Goal: Entertainment & Leisure: Consume media (video, audio)

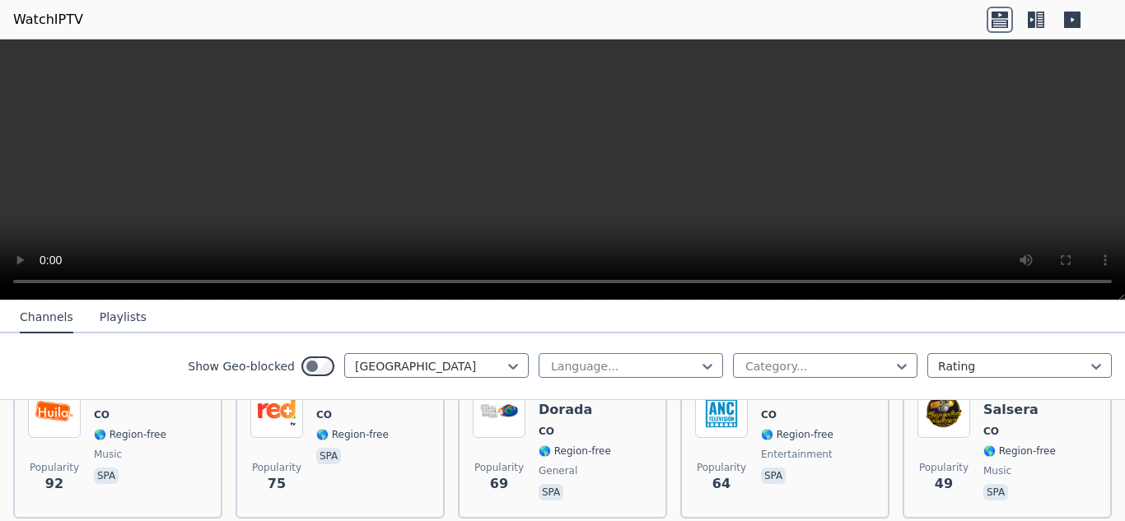
scroll to position [494, 0]
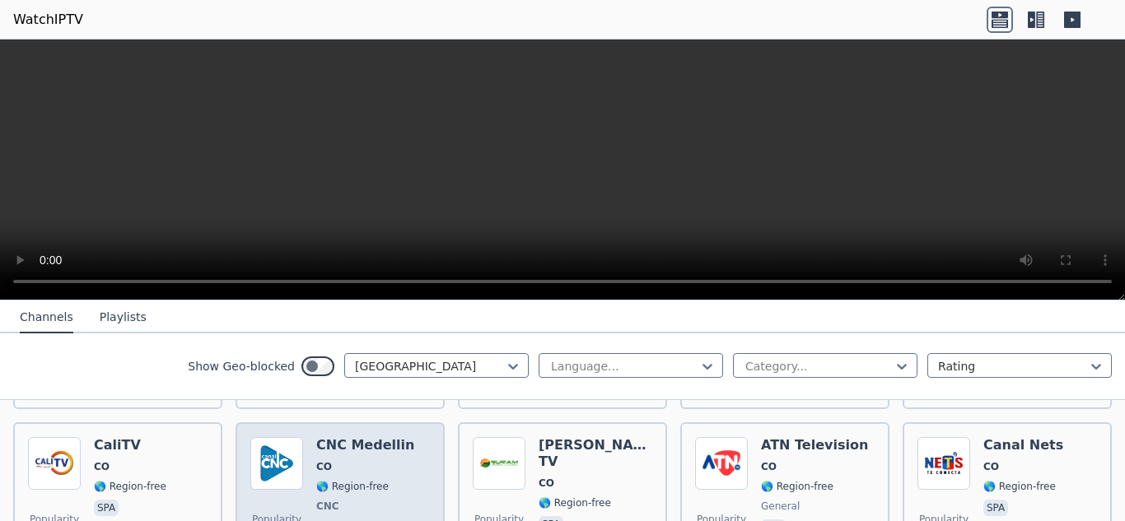
click at [345, 461] on div "CNC Medellin CO 🌎 Region-free CNC general spa" at bounding box center [365, 498] width 98 height 122
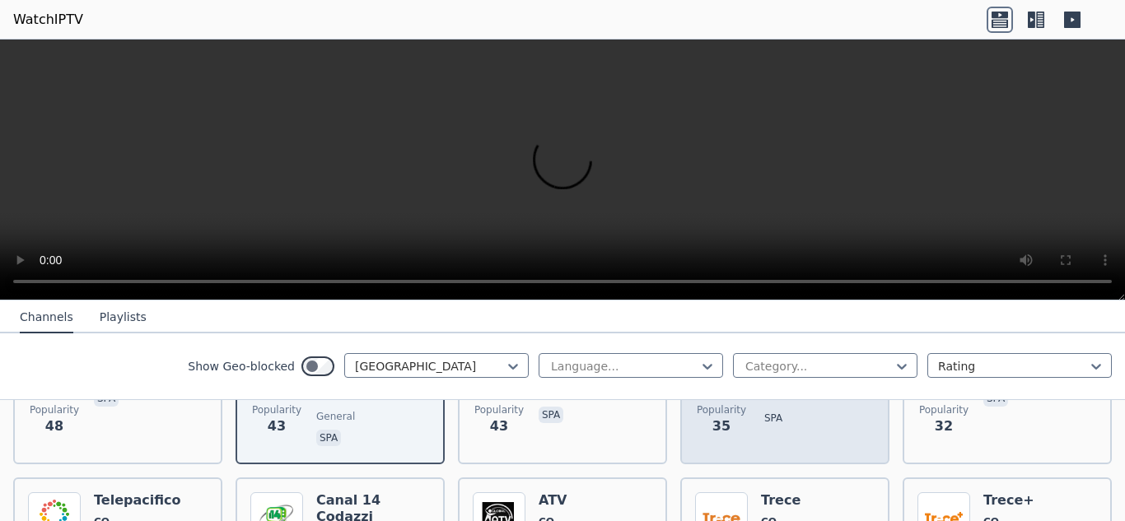
scroll to position [659, 0]
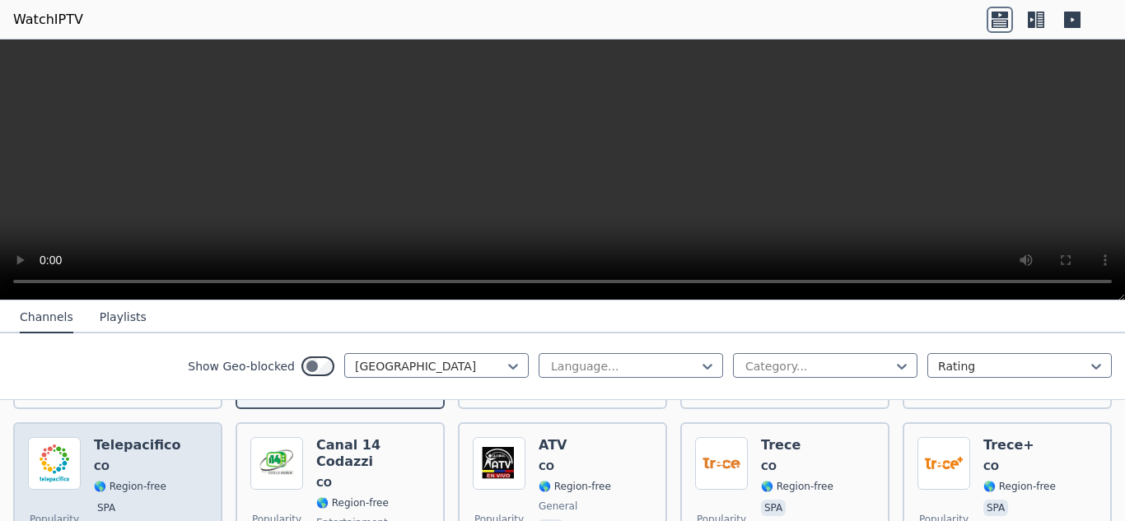
click at [105, 460] on span "CO" at bounding box center [102, 466] width 16 height 13
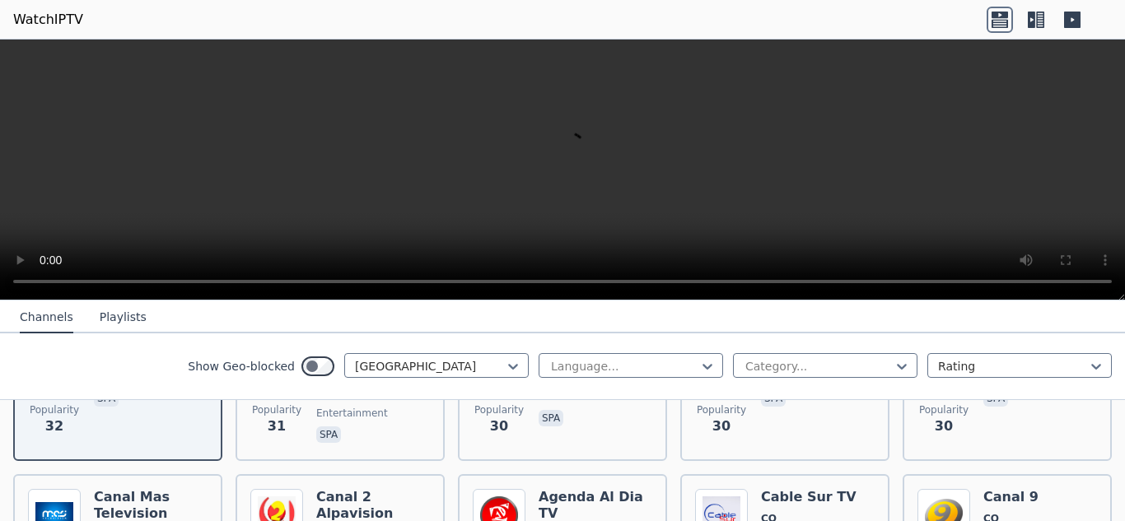
scroll to position [823, 0]
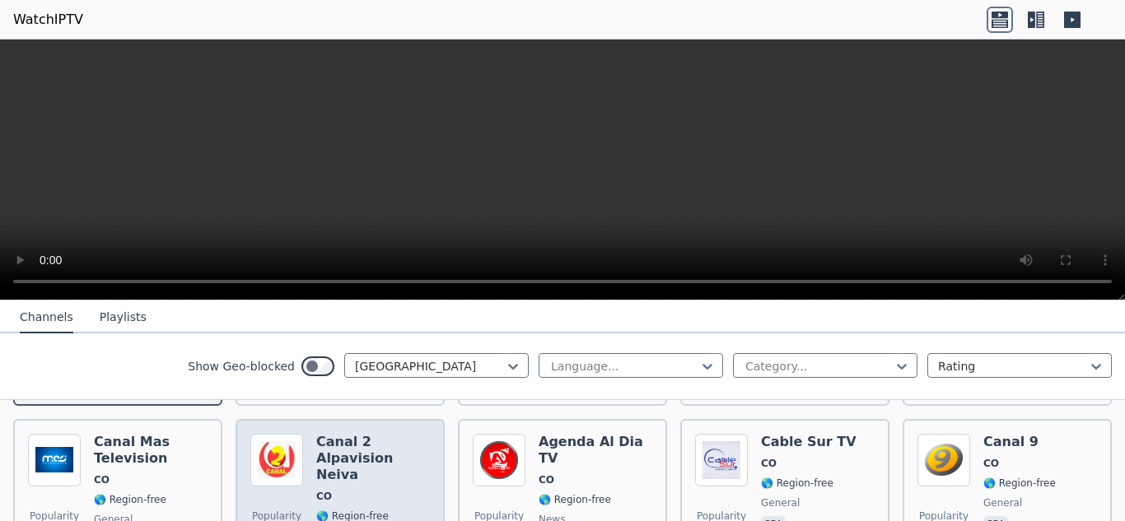
click at [329, 459] on div "Canal 2 Alpavision Neiva CO 🌎 Region-free Alpavisión general spa" at bounding box center [373, 511] width 114 height 155
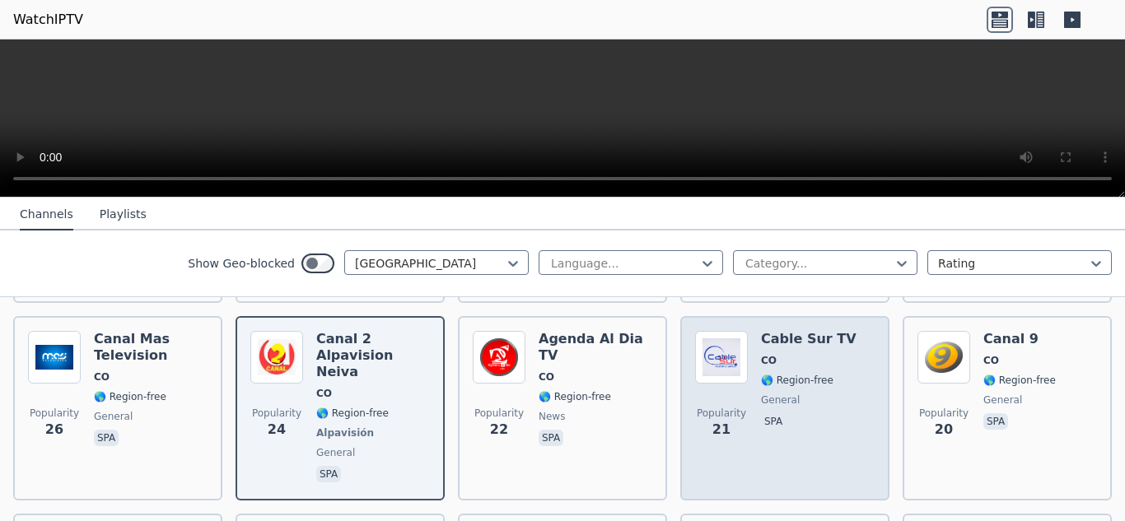
click at [799, 354] on span "CO" at bounding box center [809, 360] width 96 height 13
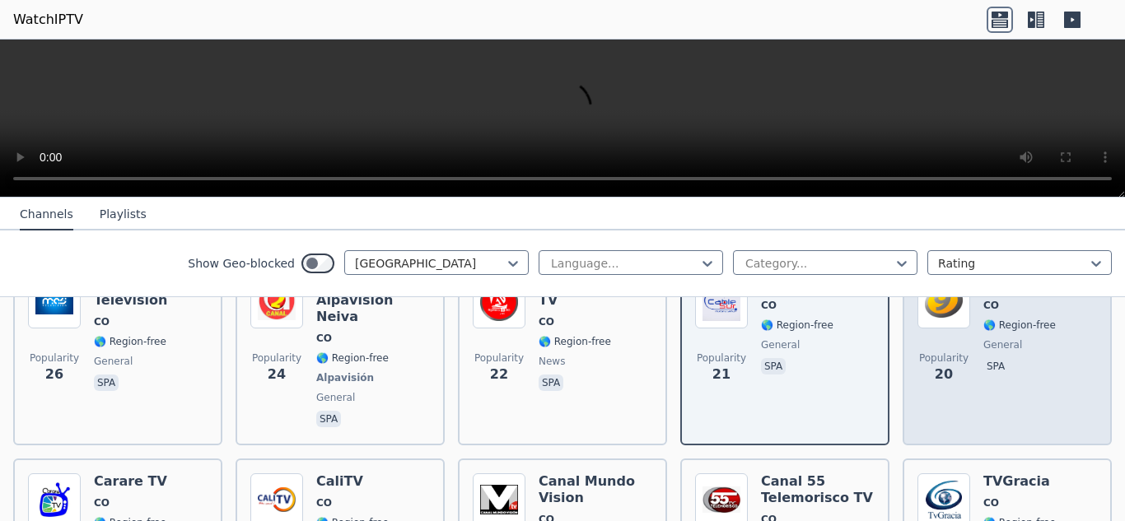
scroll to position [933, 0]
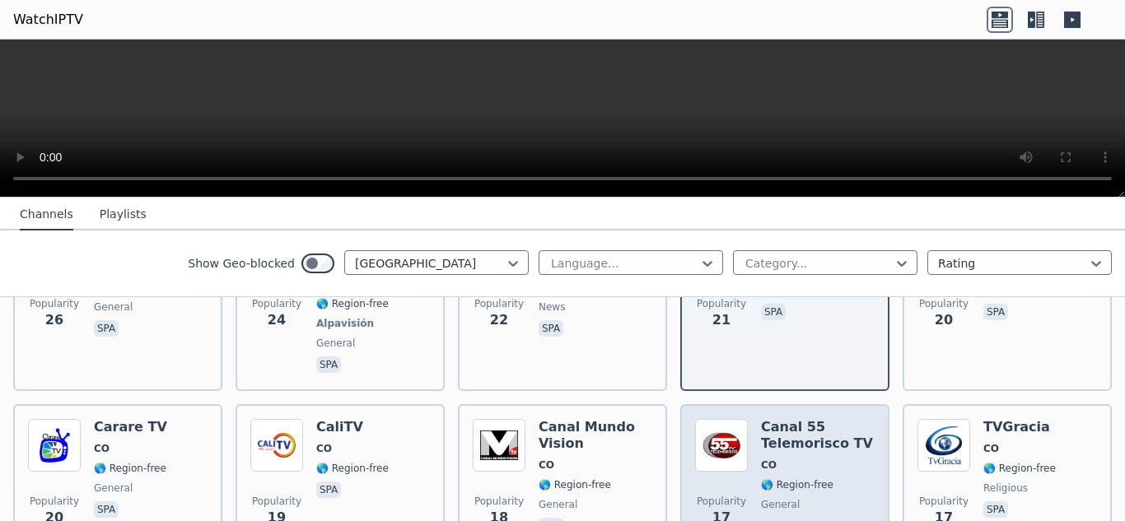
click at [766, 459] on span "CO" at bounding box center [769, 465] width 16 height 13
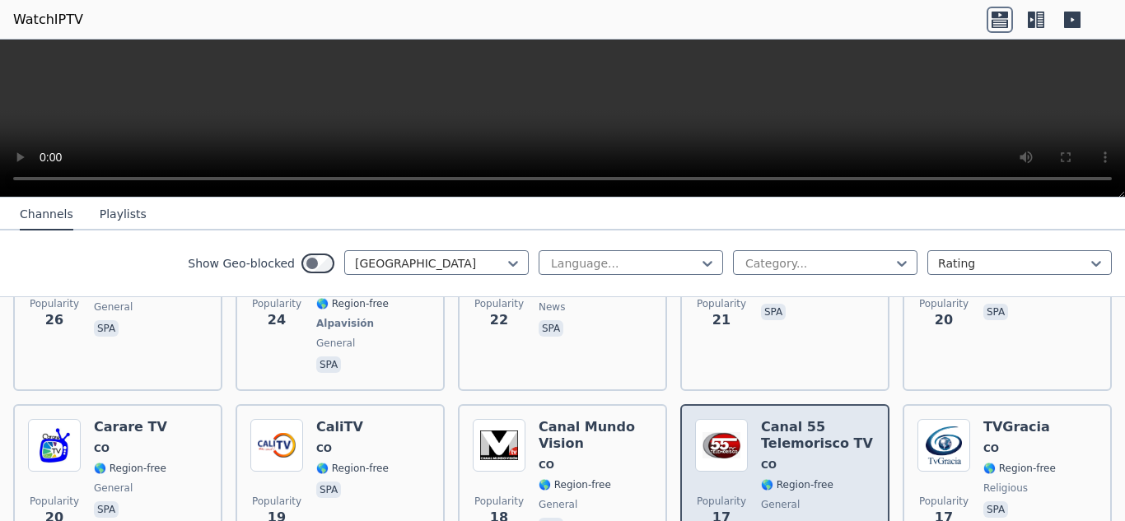
click at [772, 459] on span "CO" at bounding box center [818, 465] width 114 height 13
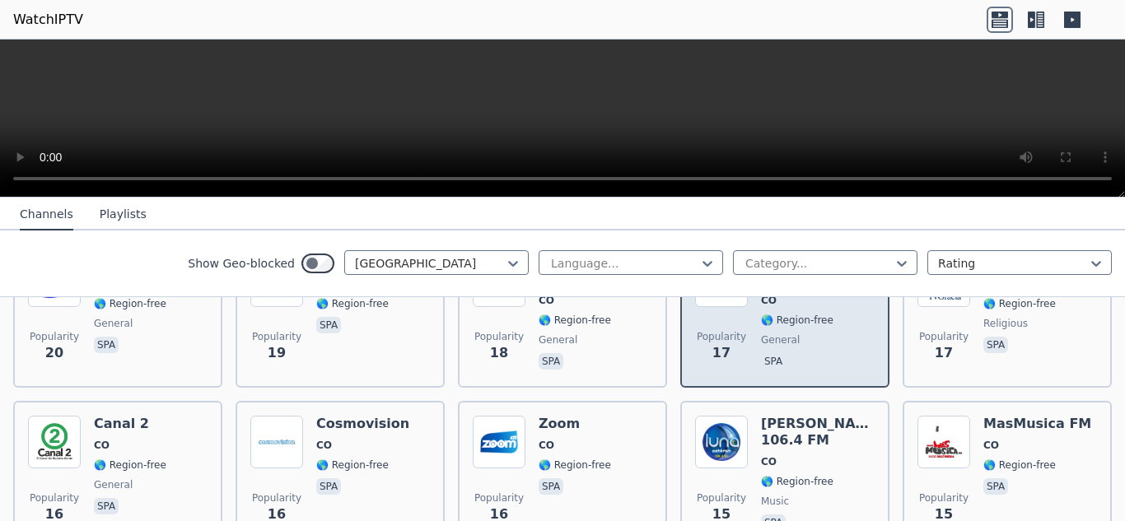
scroll to position [1153, 0]
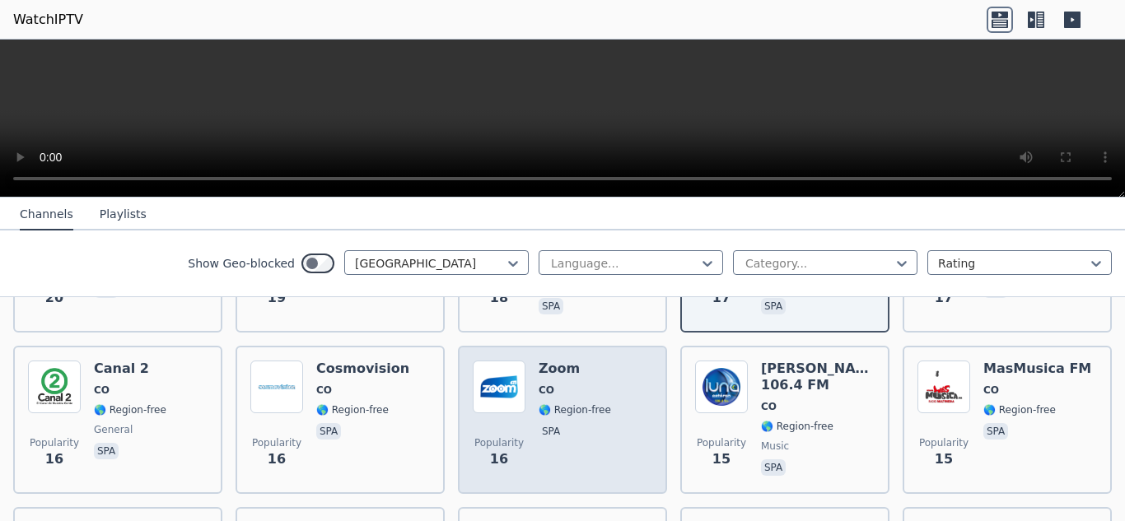
click at [571, 423] on span "spa" at bounding box center [575, 433] width 72 height 20
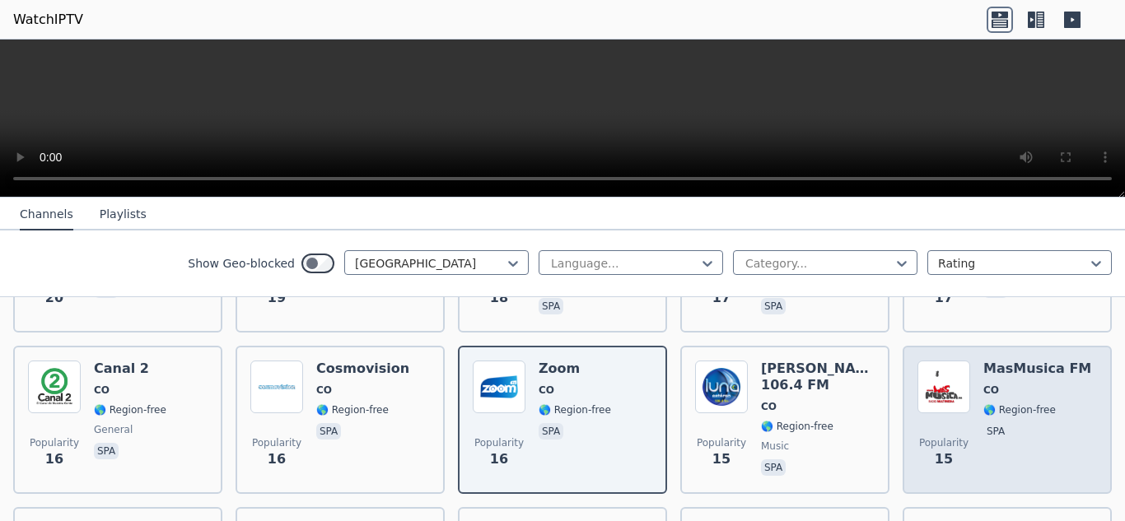
click at [972, 361] on div "Popularity 15 MasMusica FM CO 🌎 Region-free spa" at bounding box center [1007, 420] width 180 height 119
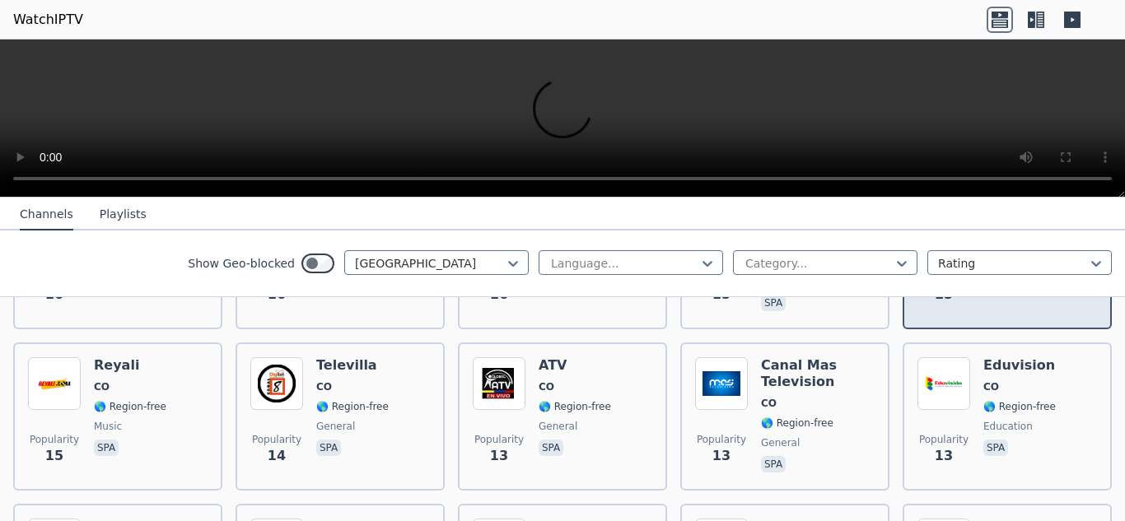
scroll to position [1373, 0]
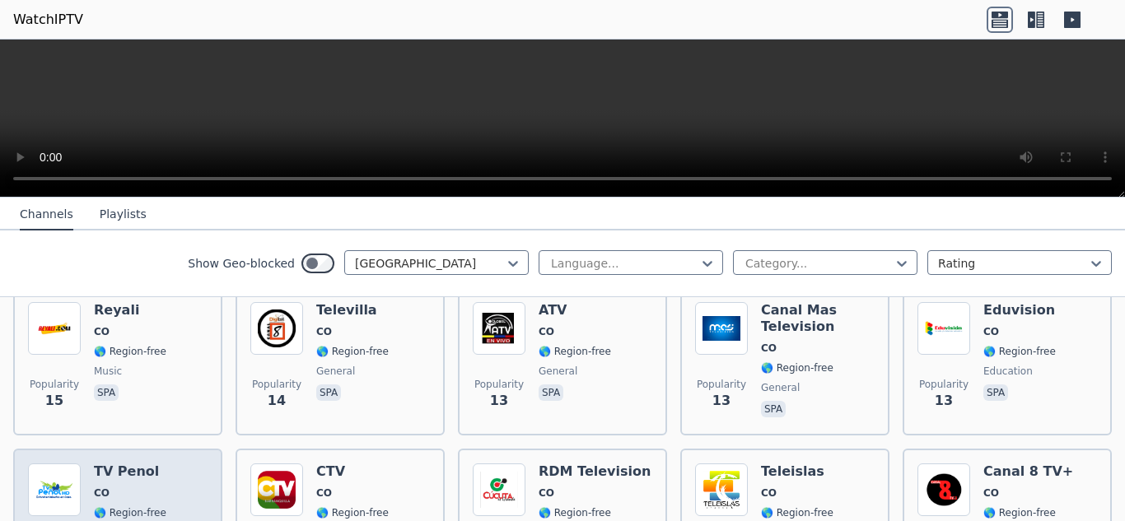
click at [121, 464] on h6 "TV Penol" at bounding box center [130, 472] width 72 height 16
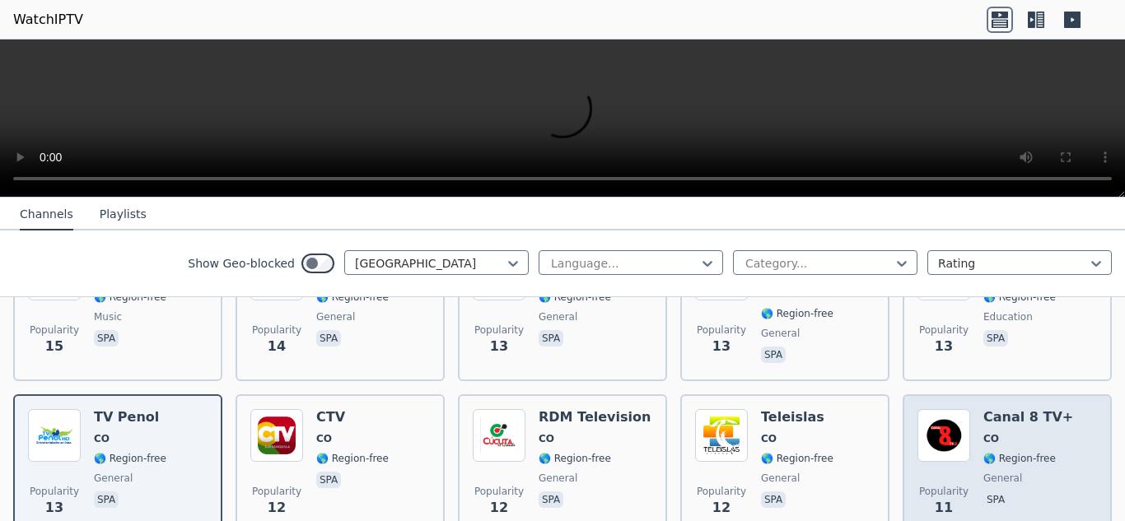
scroll to position [1482, 0]
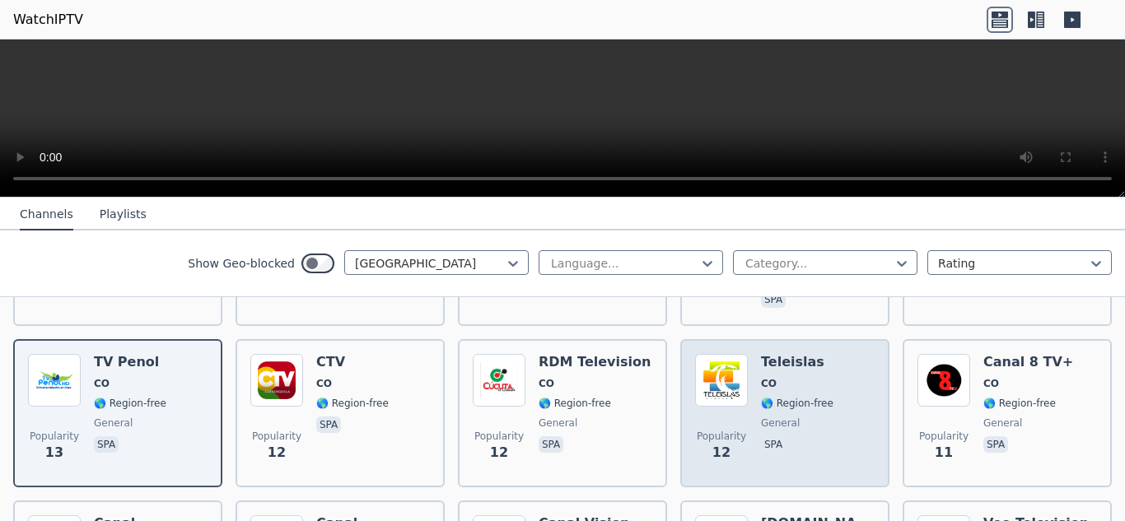
click at [786, 397] on span "🌎 Region-free" at bounding box center [797, 403] width 72 height 13
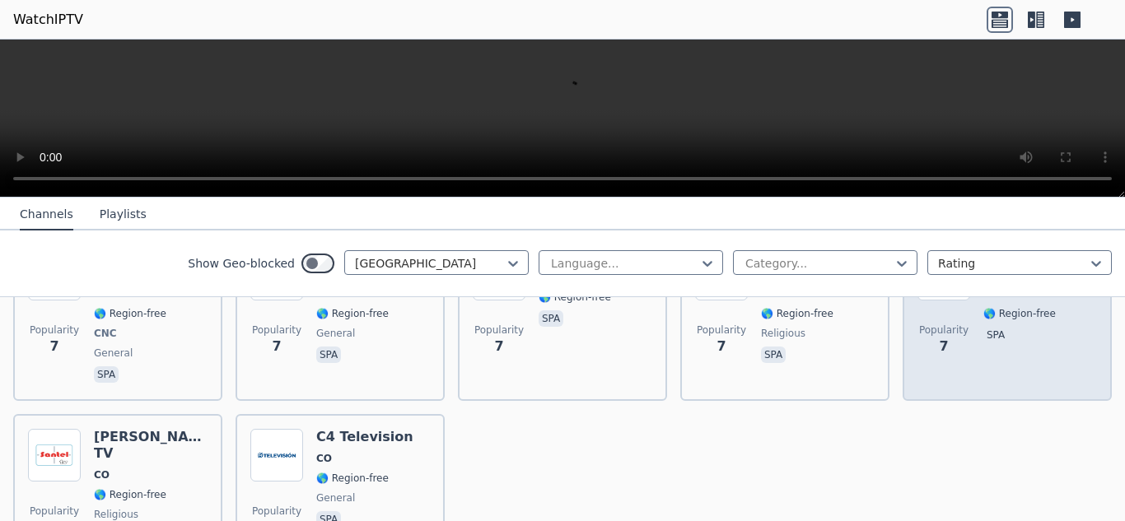
scroll to position [2470, 0]
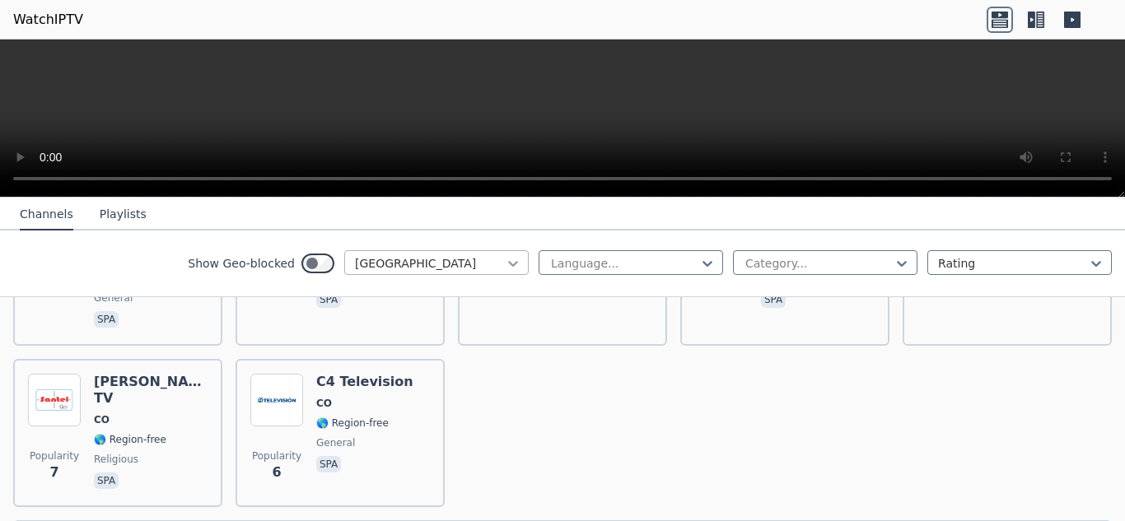
click at [505, 257] on icon at bounding box center [513, 263] width 16 height 16
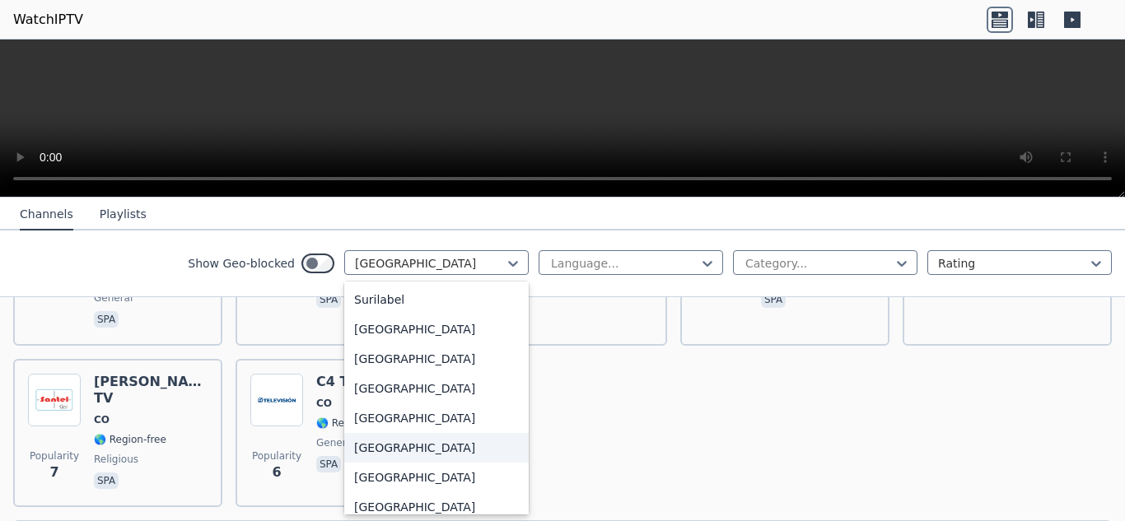
scroll to position [5348, 0]
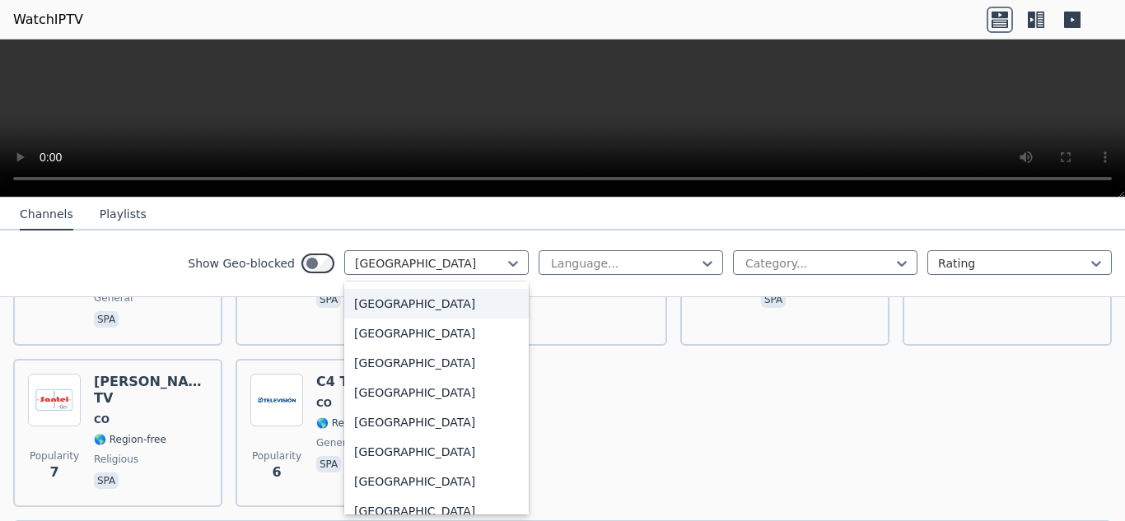
click at [379, 301] on div "[GEOGRAPHIC_DATA]" at bounding box center [436, 304] width 184 height 30
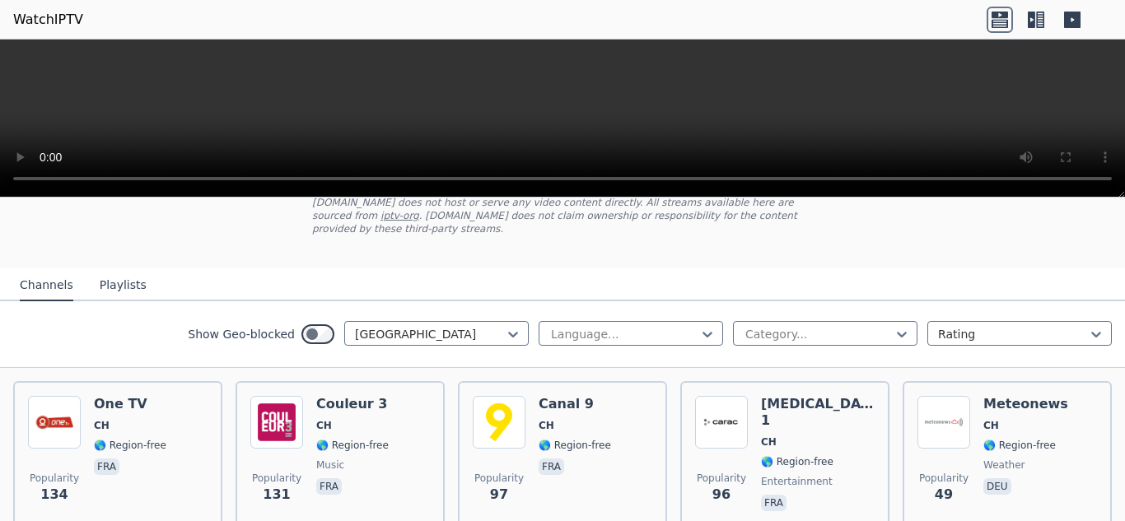
scroll to position [165, 0]
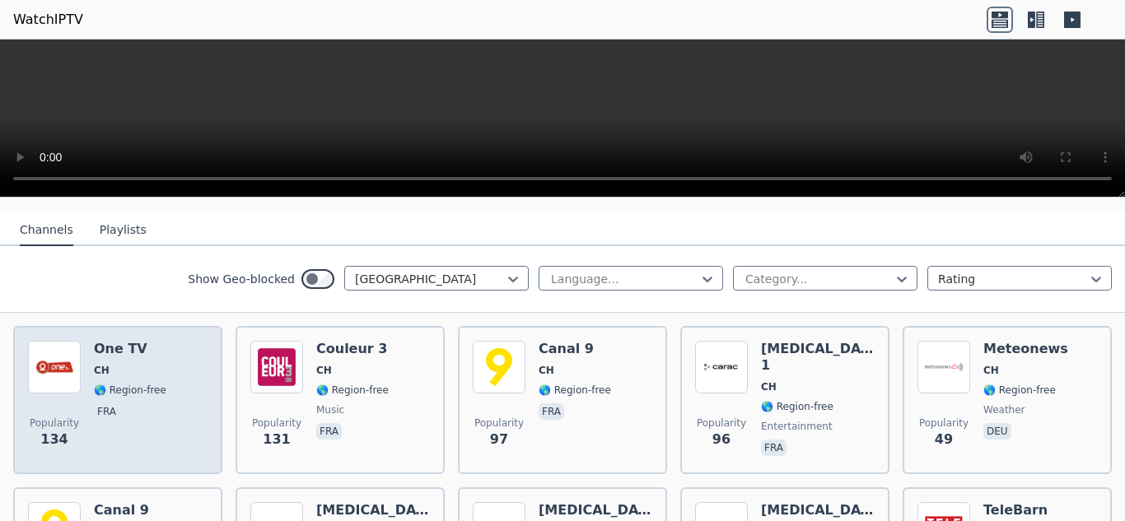
click at [151, 384] on span "🌎 Region-free" at bounding box center [130, 390] width 72 height 13
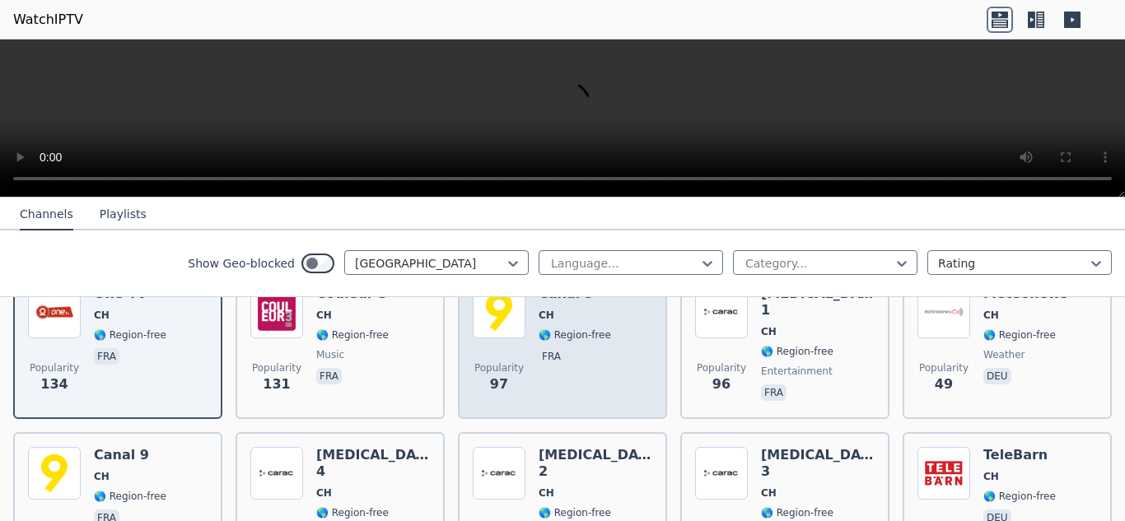
scroll to position [274, 0]
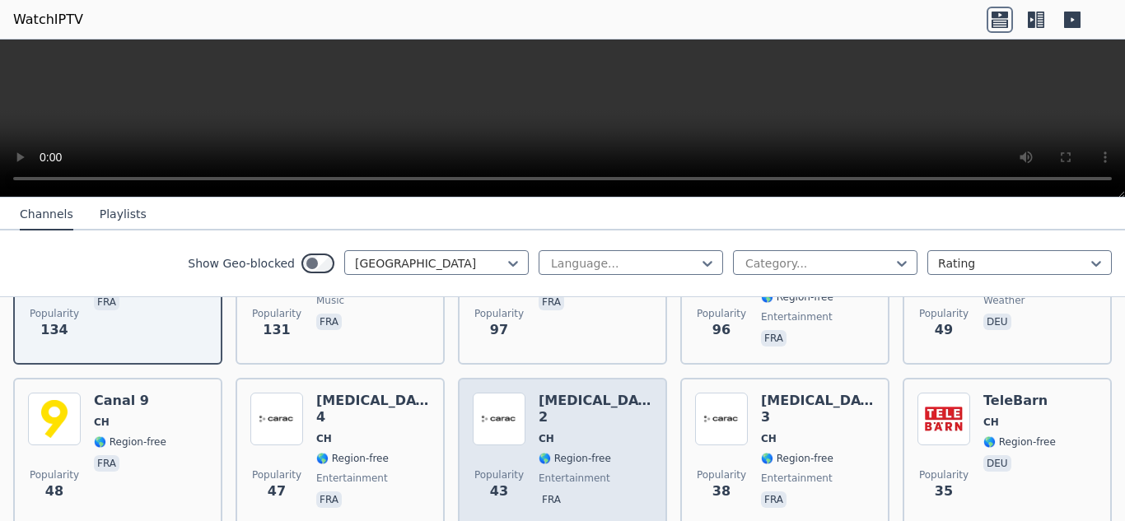
click at [552, 432] on span "CH" at bounding box center [596, 438] width 114 height 13
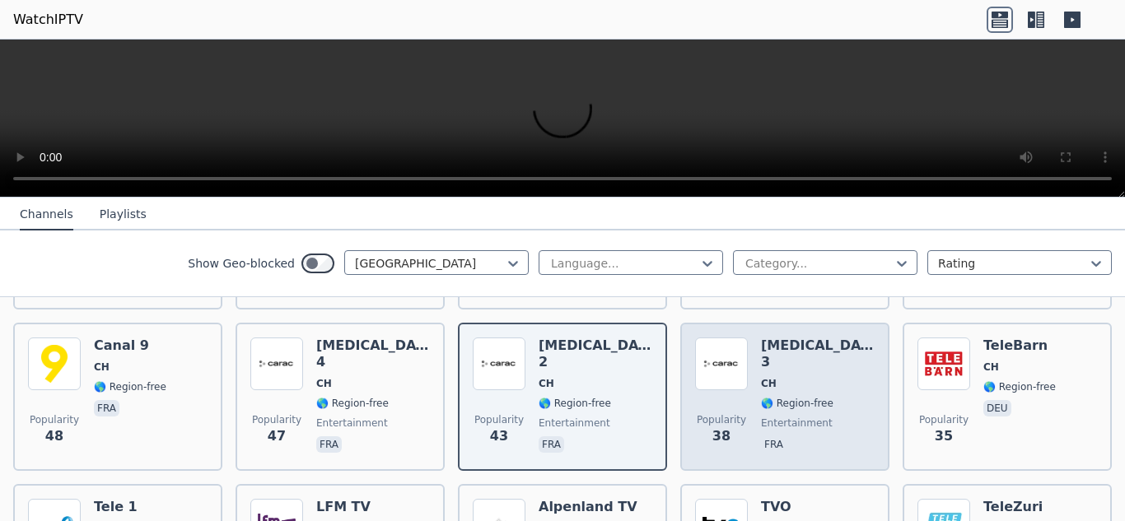
scroll to position [385, 0]
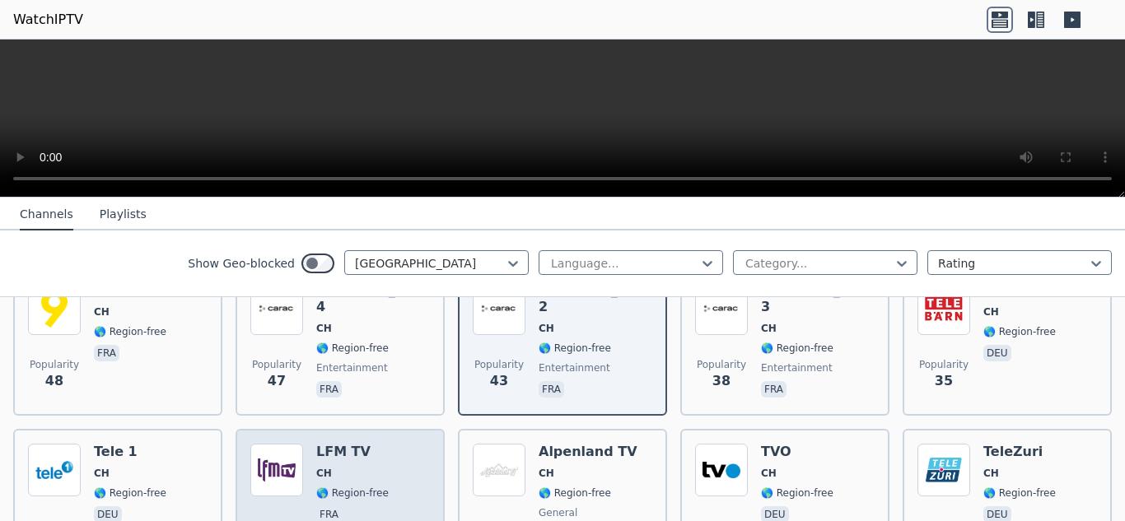
click at [358, 467] on span "CH" at bounding box center [352, 473] width 72 height 13
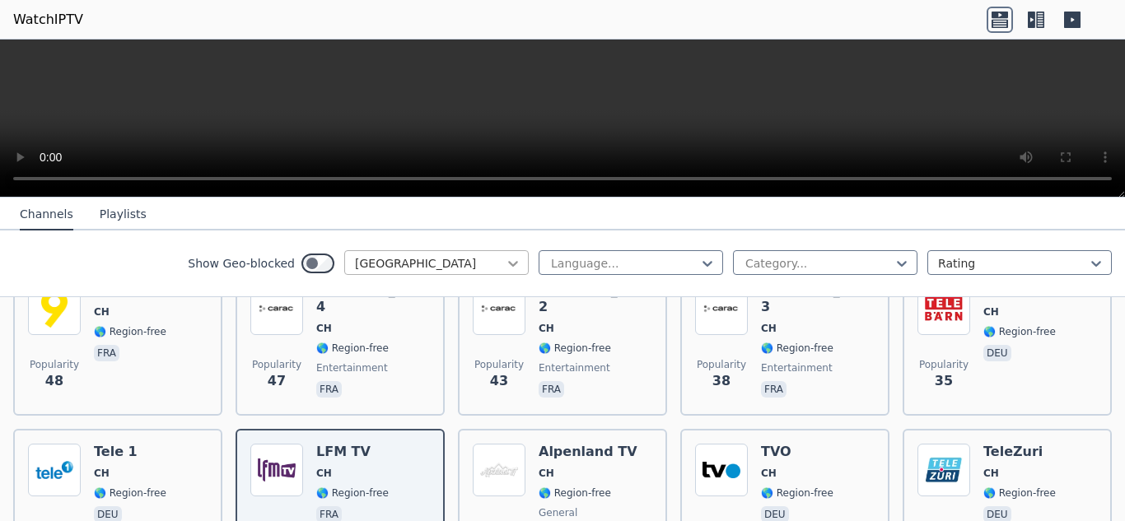
click at [505, 263] on icon at bounding box center [513, 263] width 16 height 16
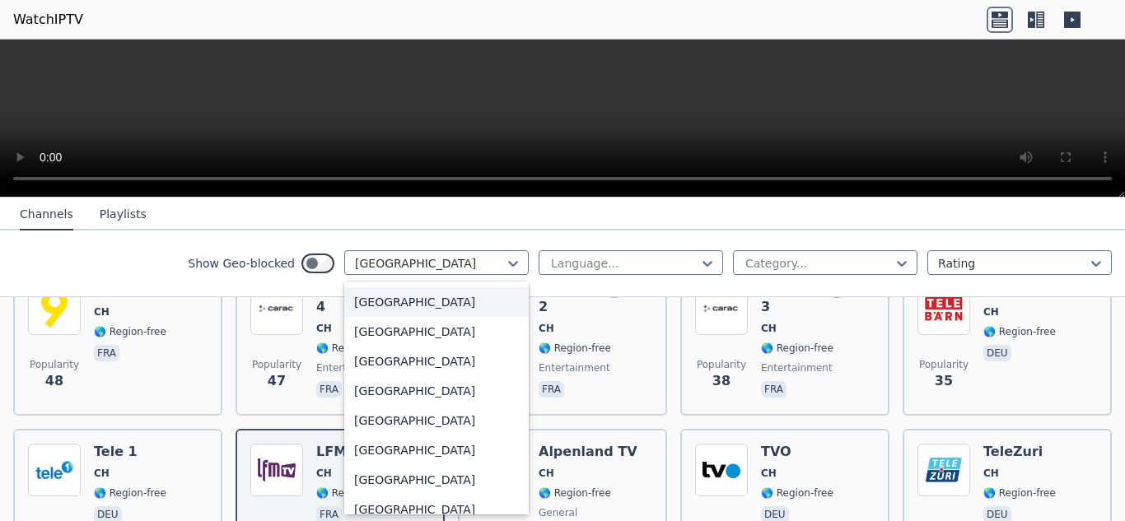
scroll to position [5642, 0]
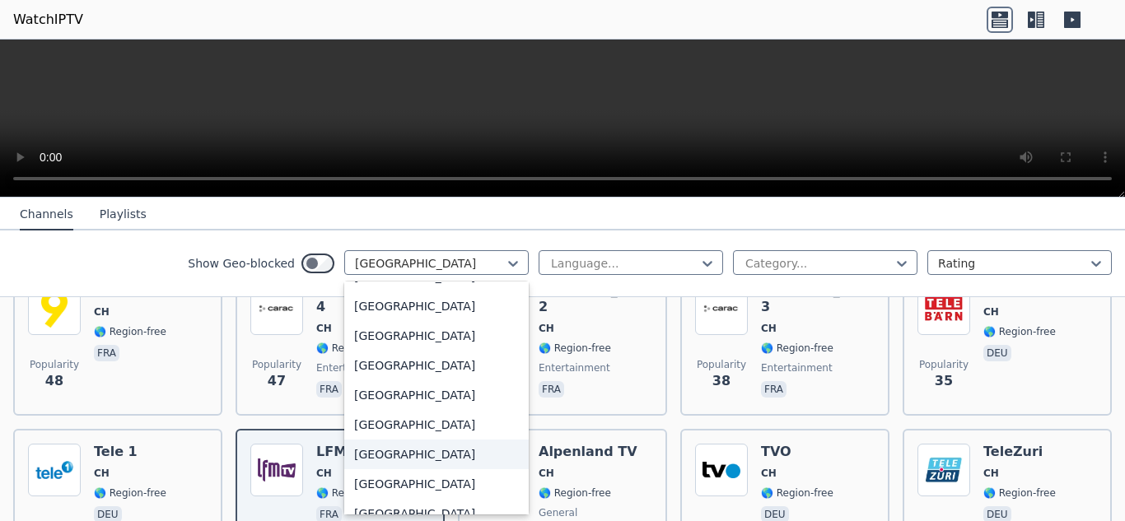
click at [399, 457] on div "[GEOGRAPHIC_DATA]" at bounding box center [436, 455] width 184 height 30
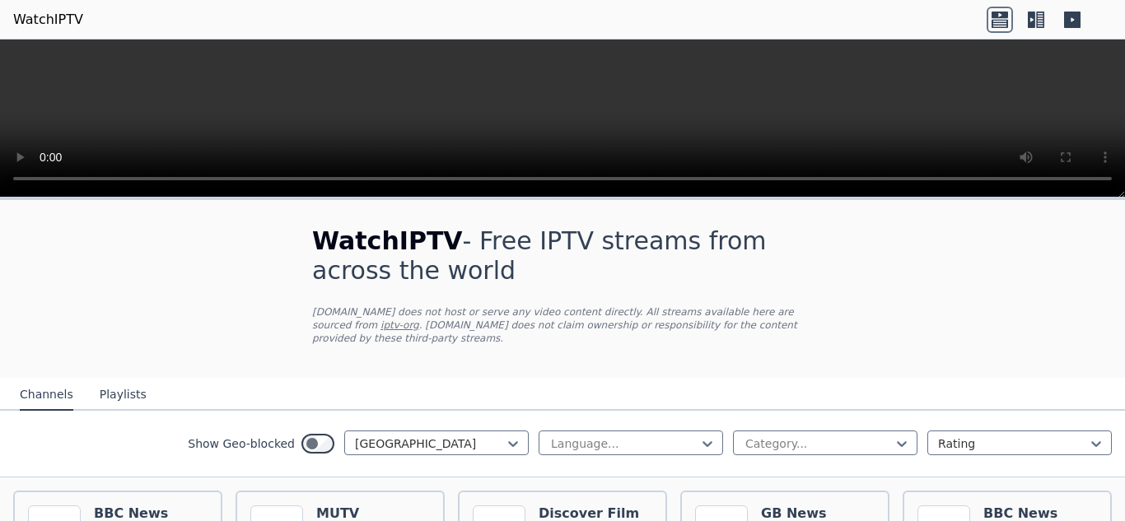
scroll to position [110, 0]
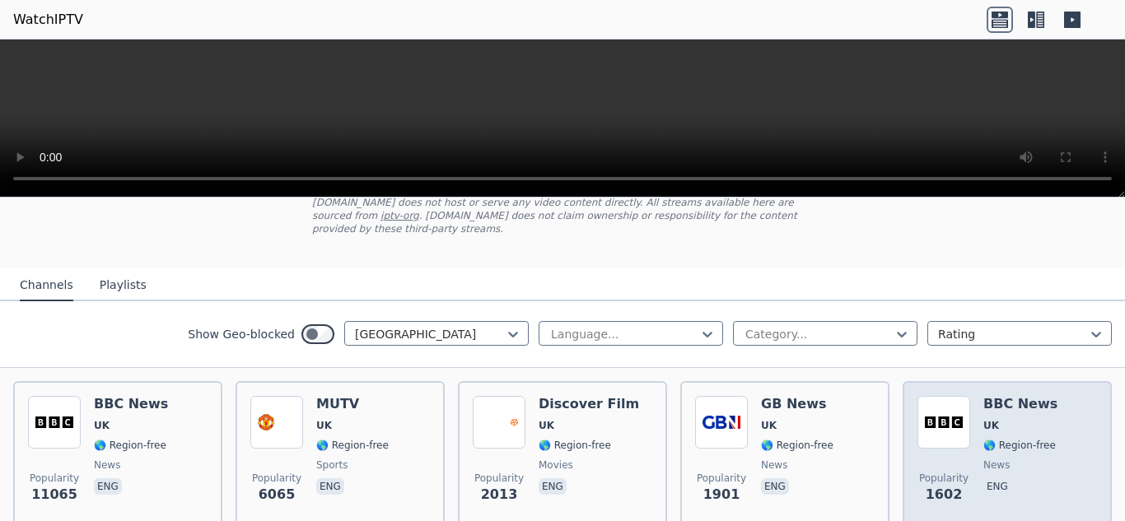
click at [984, 440] on div "BBC News UK 🌎 Region-free news eng" at bounding box center [1020, 455] width 74 height 119
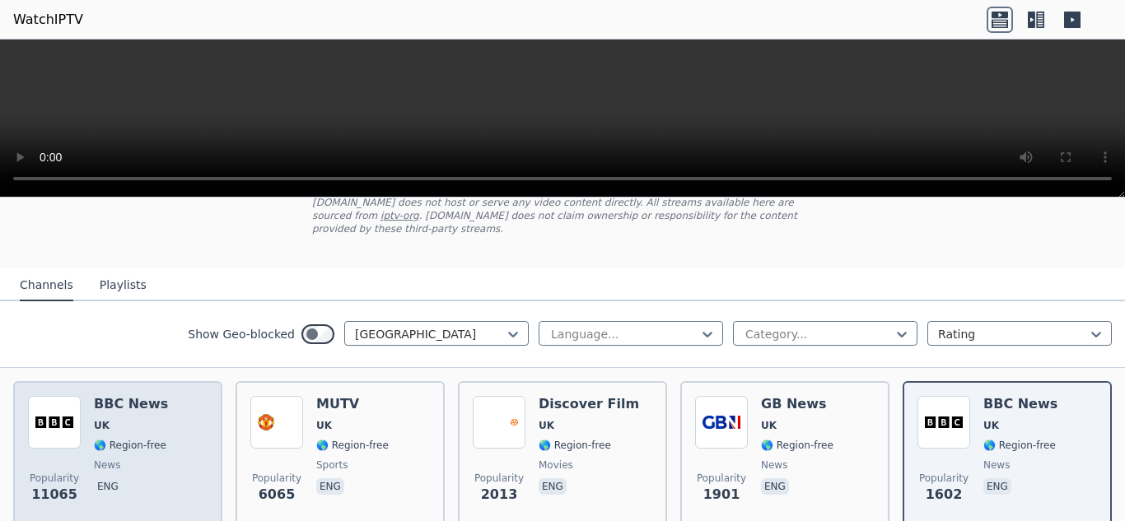
click at [139, 439] on span "🌎 Region-free" at bounding box center [130, 445] width 72 height 13
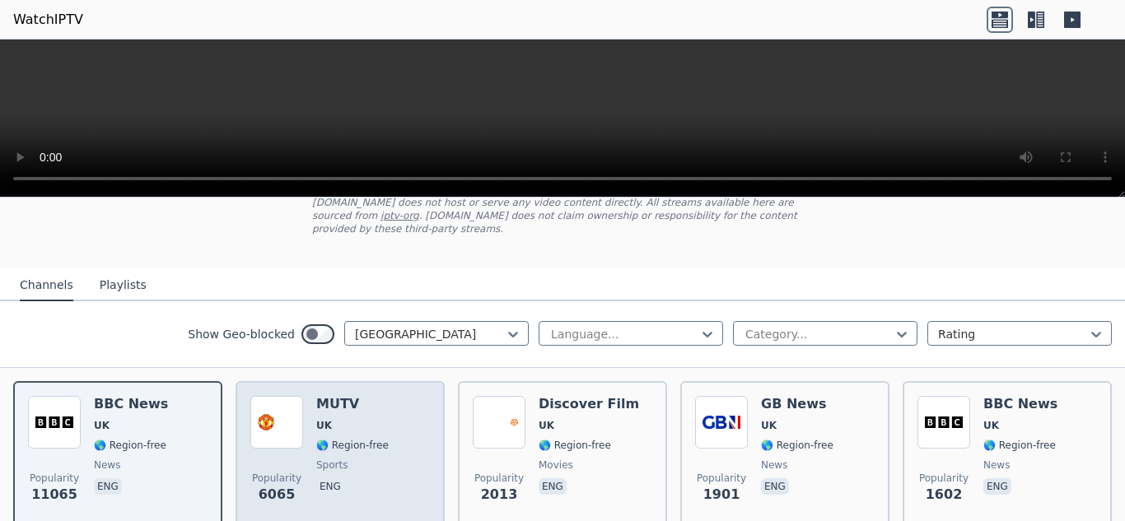
click at [357, 419] on span "UK" at bounding box center [352, 425] width 72 height 13
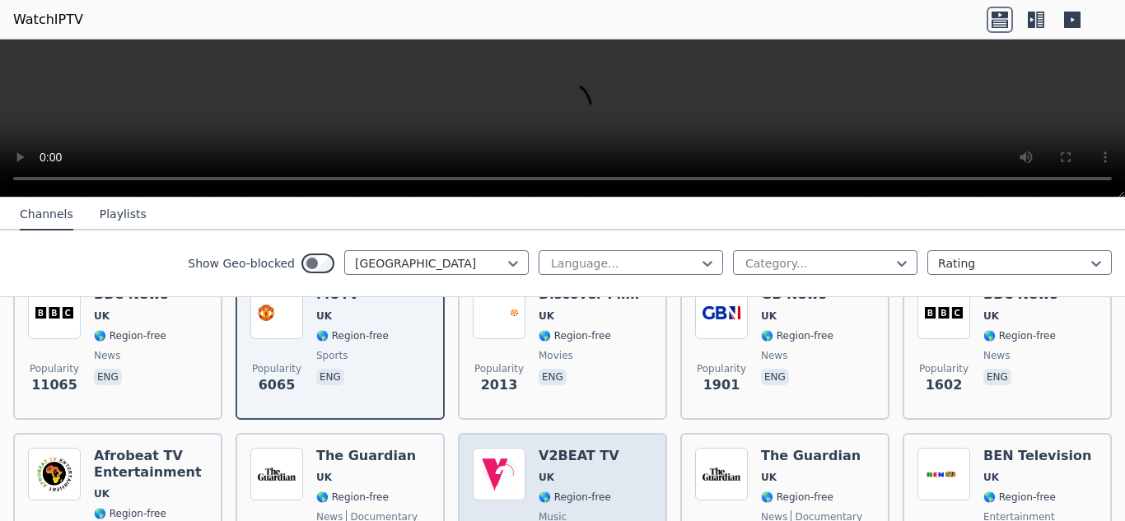
scroll to position [274, 0]
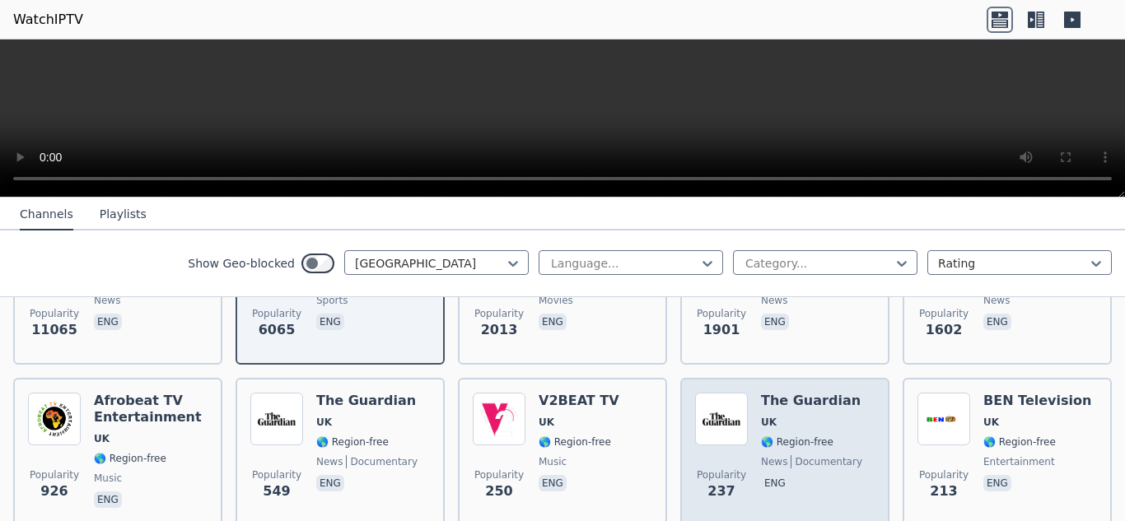
click at [806, 416] on span "UK" at bounding box center [811, 422] width 101 height 13
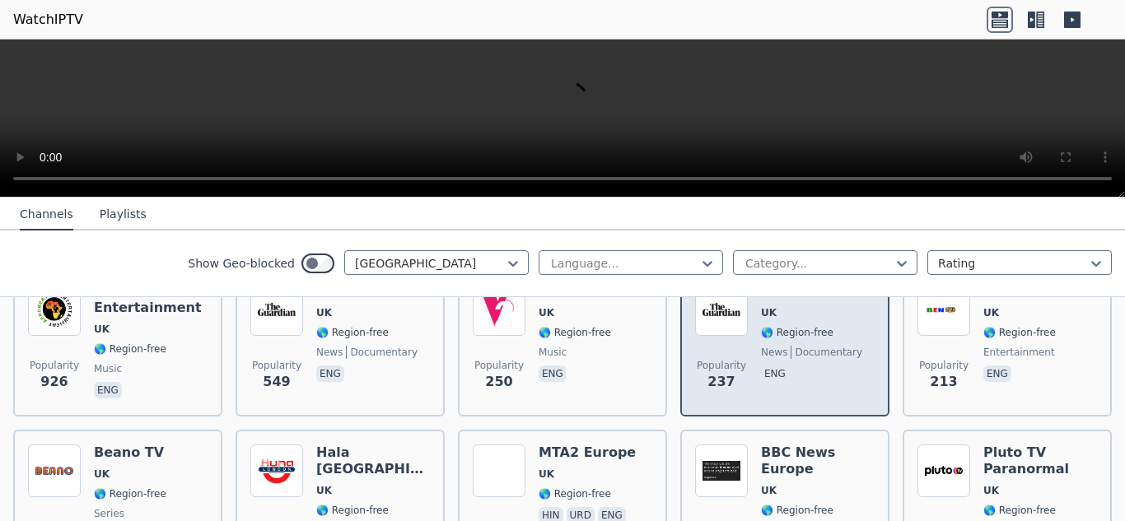
scroll to position [494, 0]
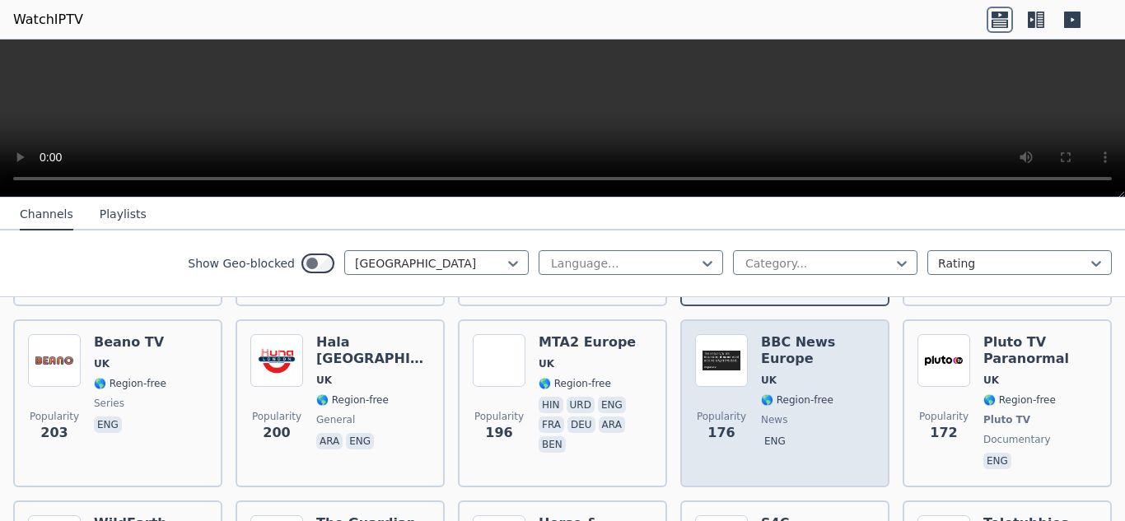
click at [790, 399] on div "BBC News Europe [GEOGRAPHIC_DATA] 🌎 Region-free news eng" at bounding box center [818, 403] width 114 height 138
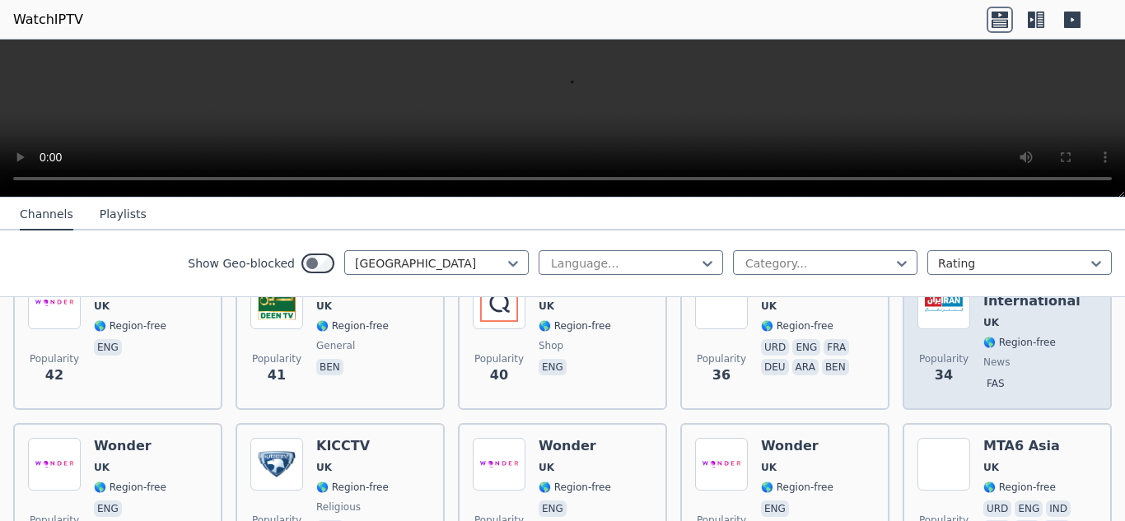
scroll to position [1592, 0]
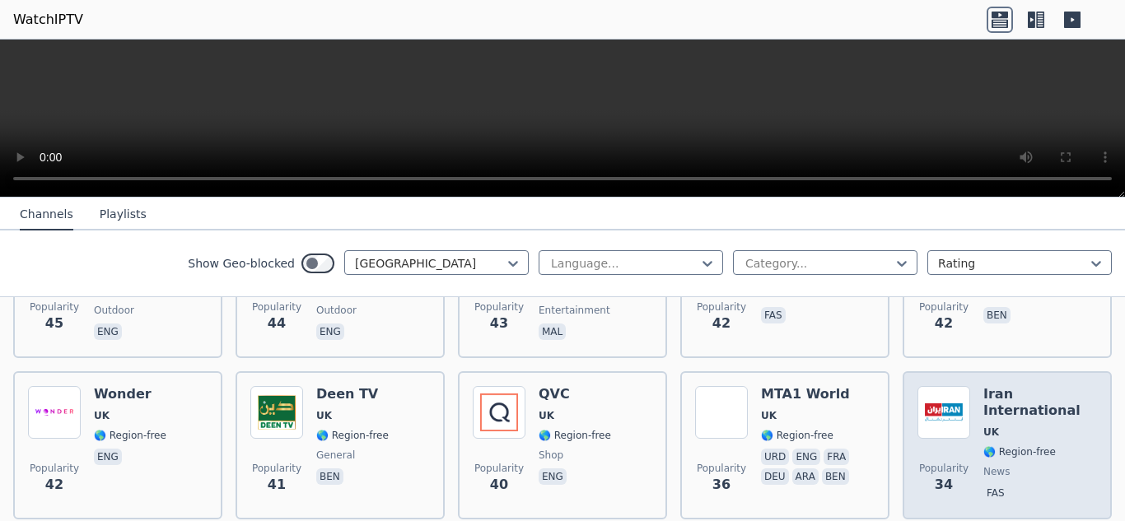
click at [1022, 445] on span "🌎 Region-free" at bounding box center [1019, 451] width 72 height 13
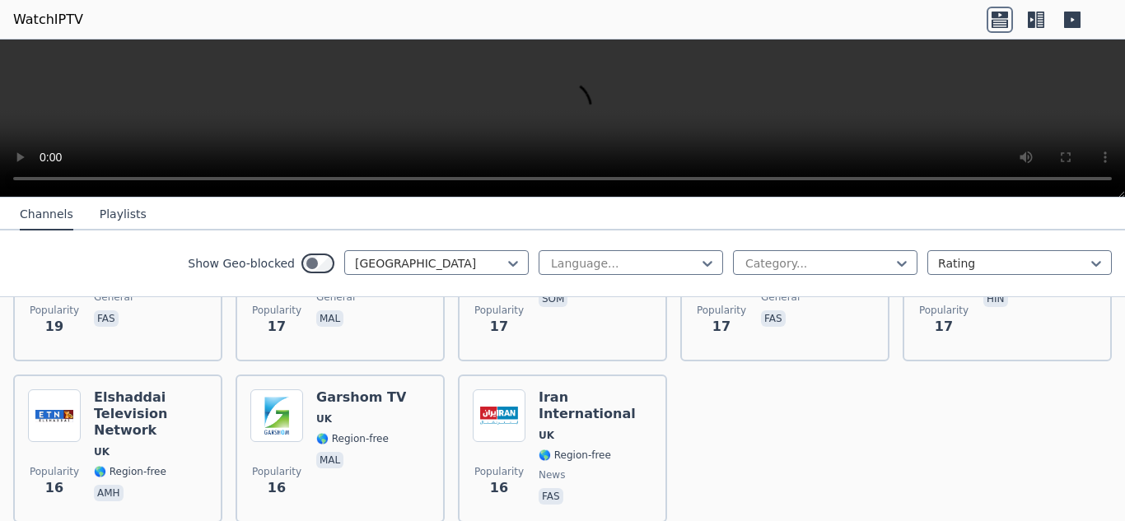
scroll to position [2456, 0]
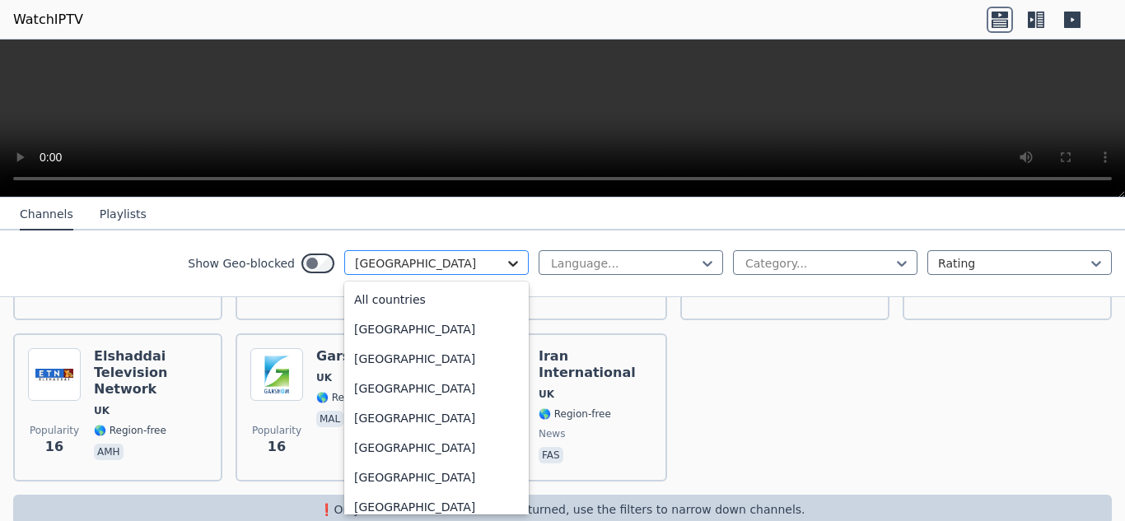
click at [508, 263] on icon at bounding box center [513, 264] width 10 height 6
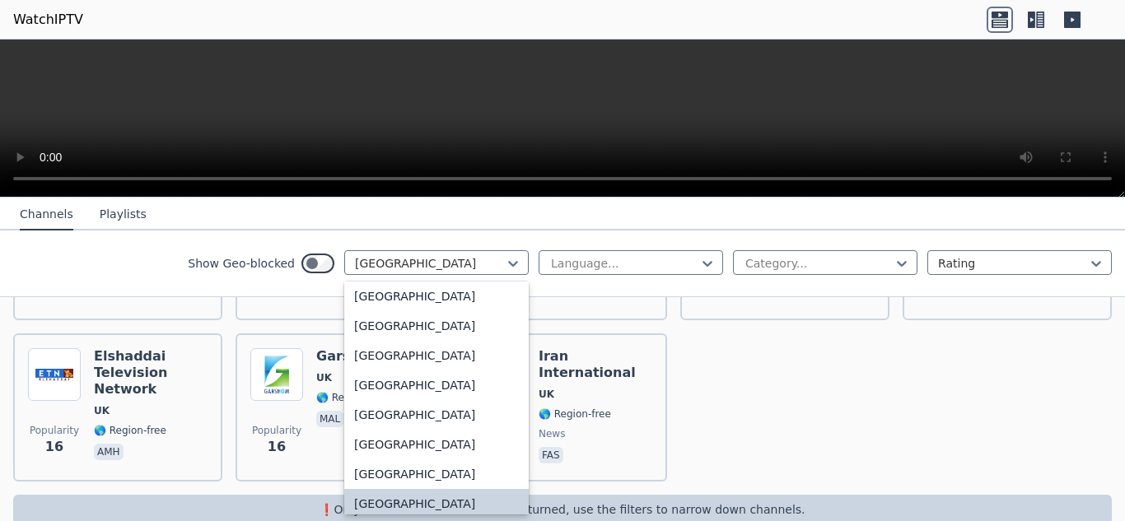
scroll to position [5702, 0]
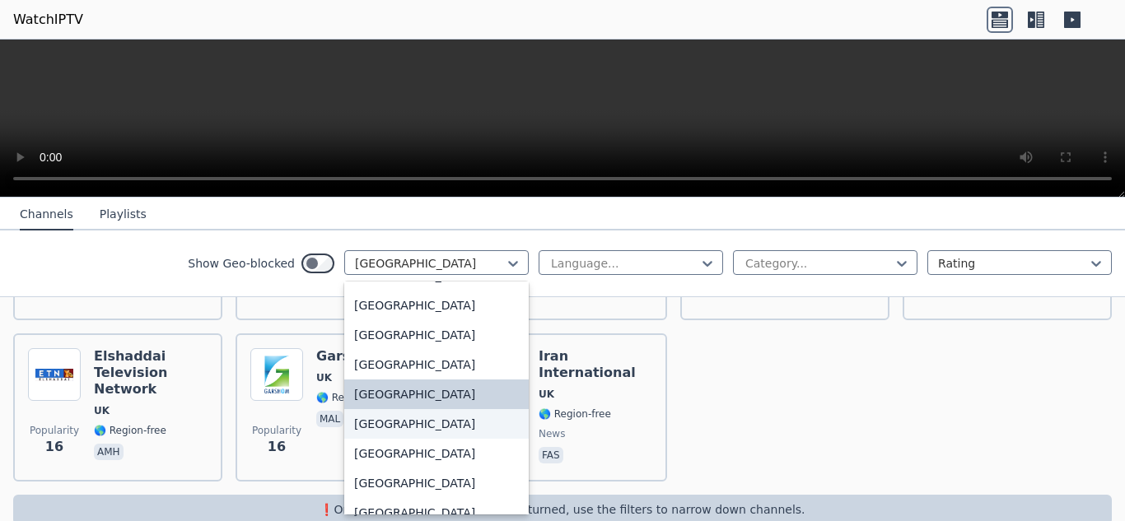
click at [386, 427] on div "[GEOGRAPHIC_DATA]" at bounding box center [436, 424] width 184 height 30
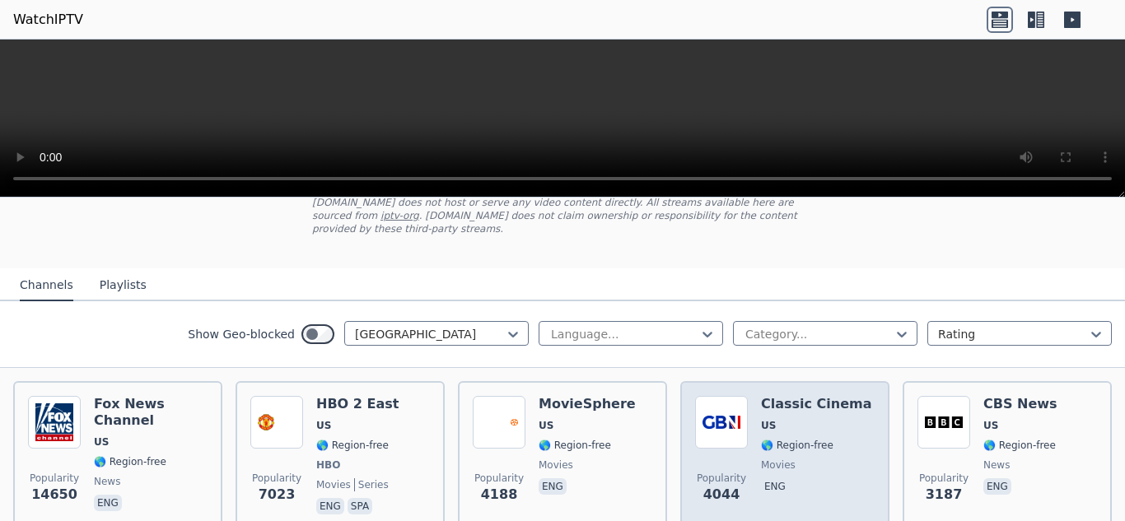
scroll to position [220, 0]
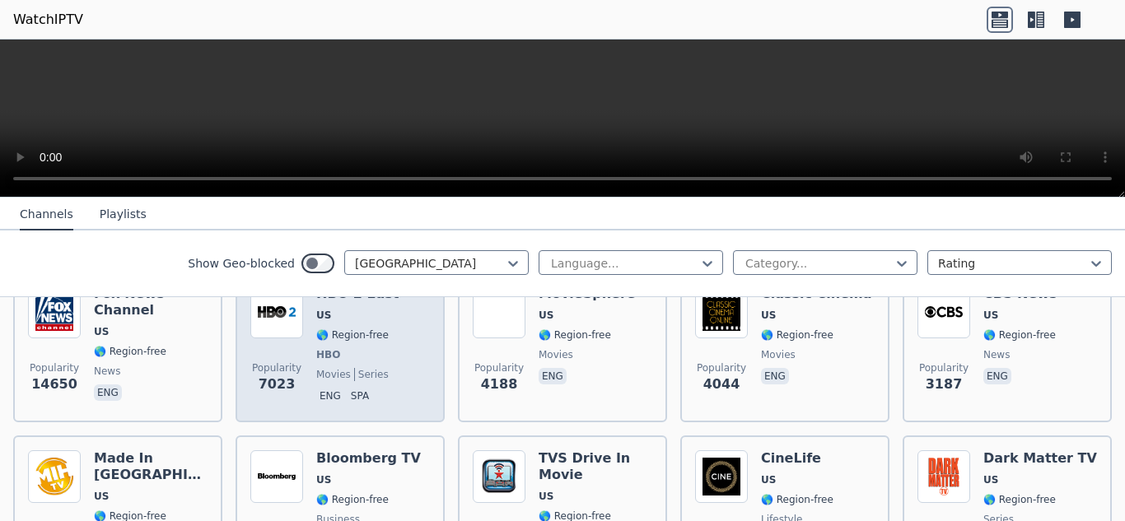
click at [390, 371] on div "Popularity 7023 HBO 2 East US 🌎 Region-free HBO movies series eng spa" at bounding box center [340, 347] width 180 height 122
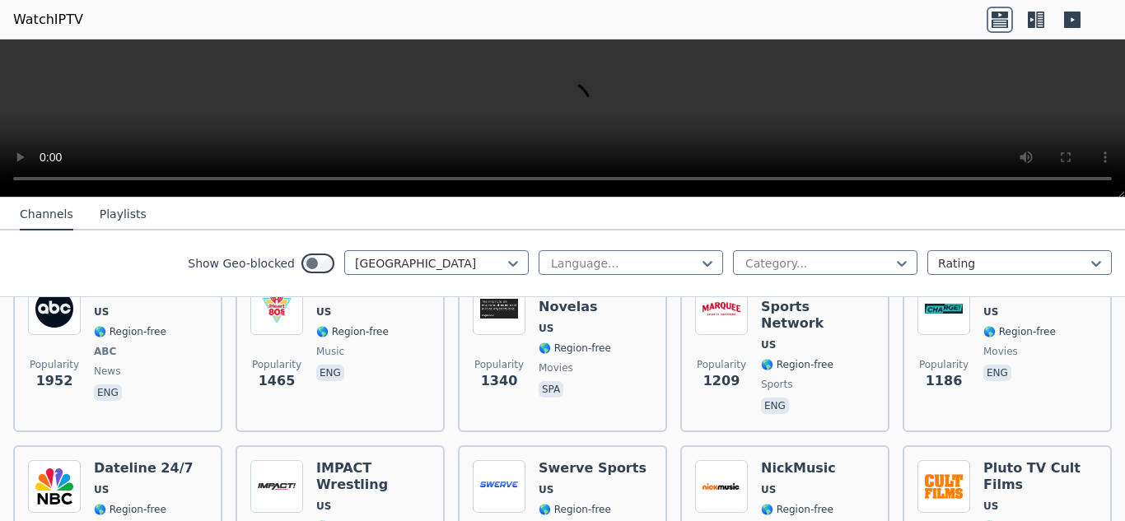
scroll to position [659, 0]
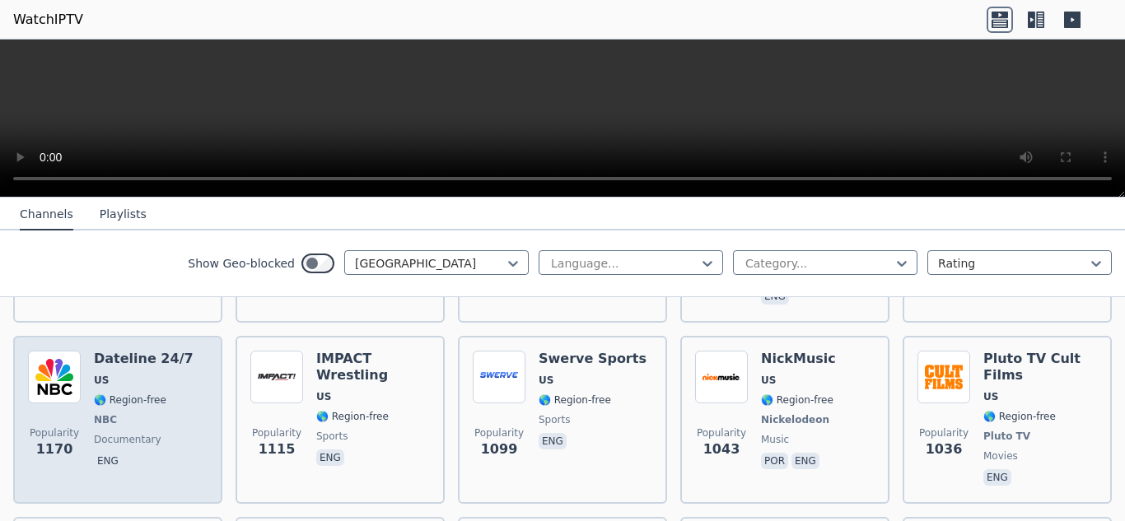
click at [121, 394] on span "🌎 Region-free" at bounding box center [130, 400] width 72 height 13
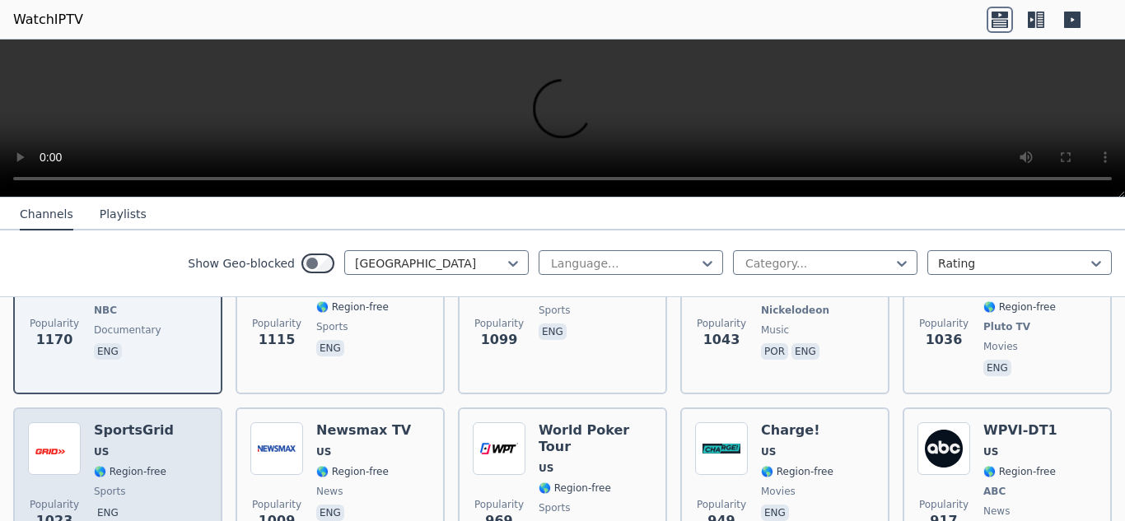
scroll to position [823, 0]
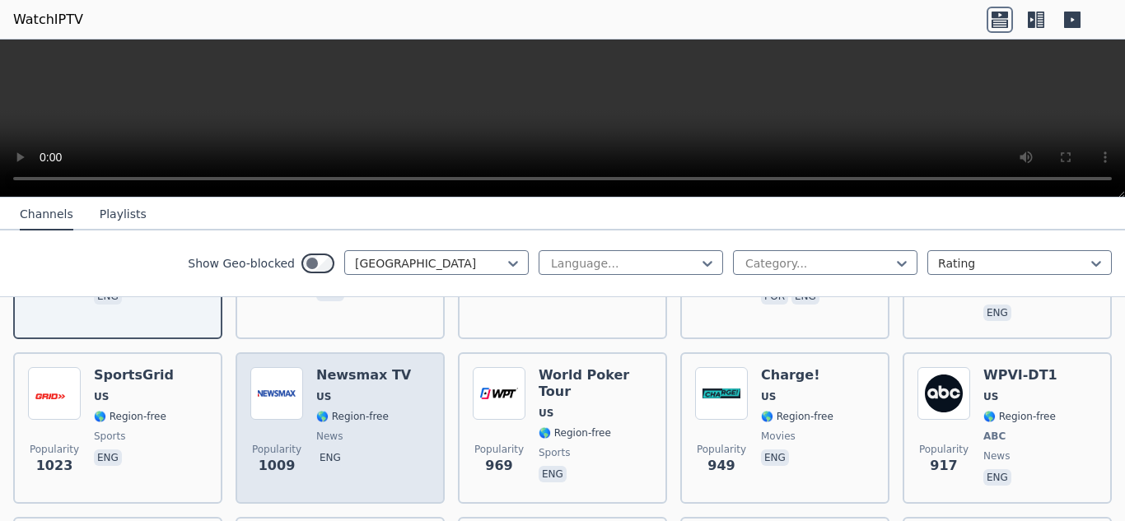
click at [353, 367] on div "Newsmax TV US 🌎 Region-free news eng" at bounding box center [363, 428] width 95 height 122
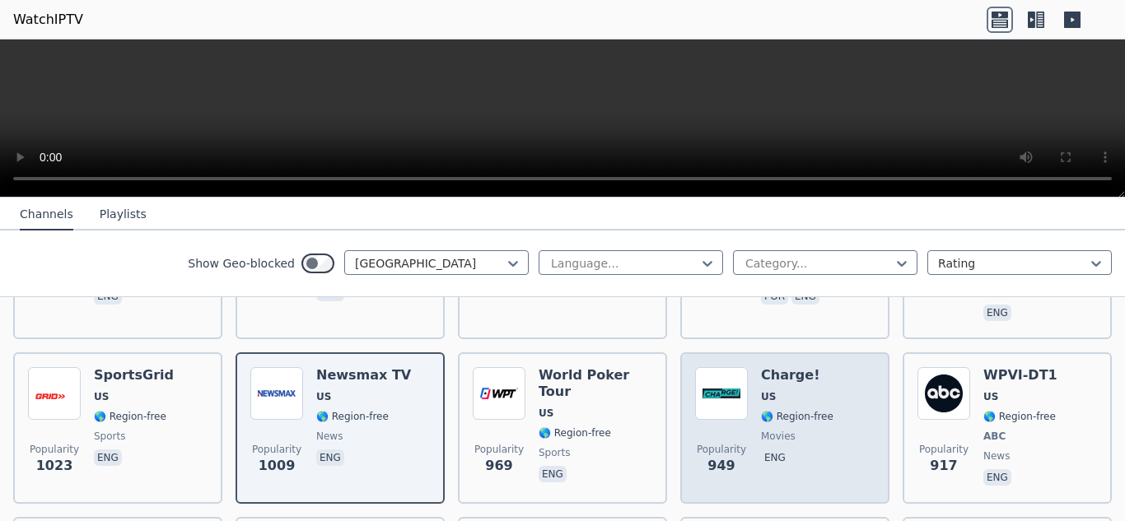
scroll to position [933, 0]
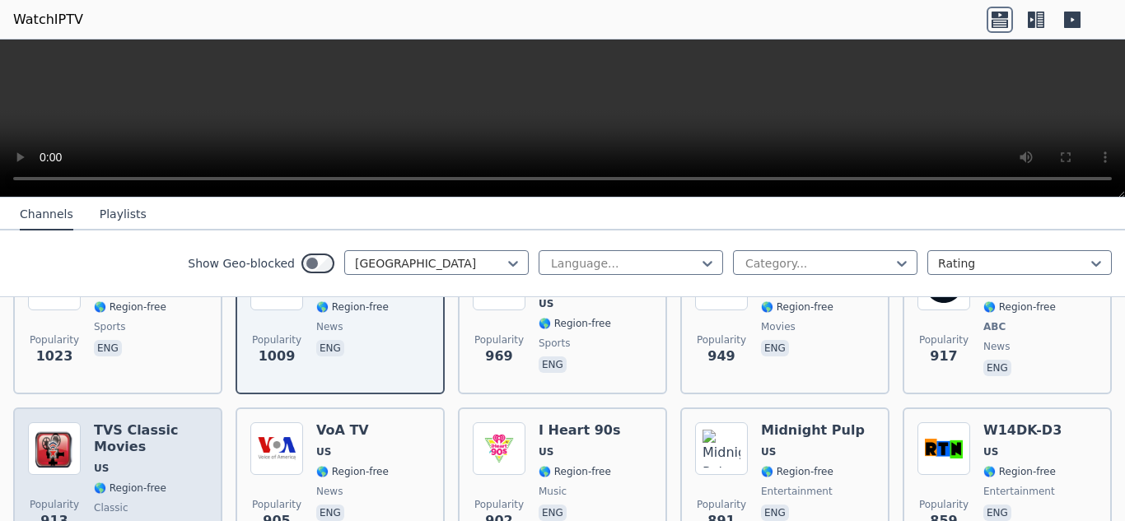
click at [124, 422] on div "TVS Classic Movies US 🌎 Region-free classic eng" at bounding box center [151, 481] width 114 height 119
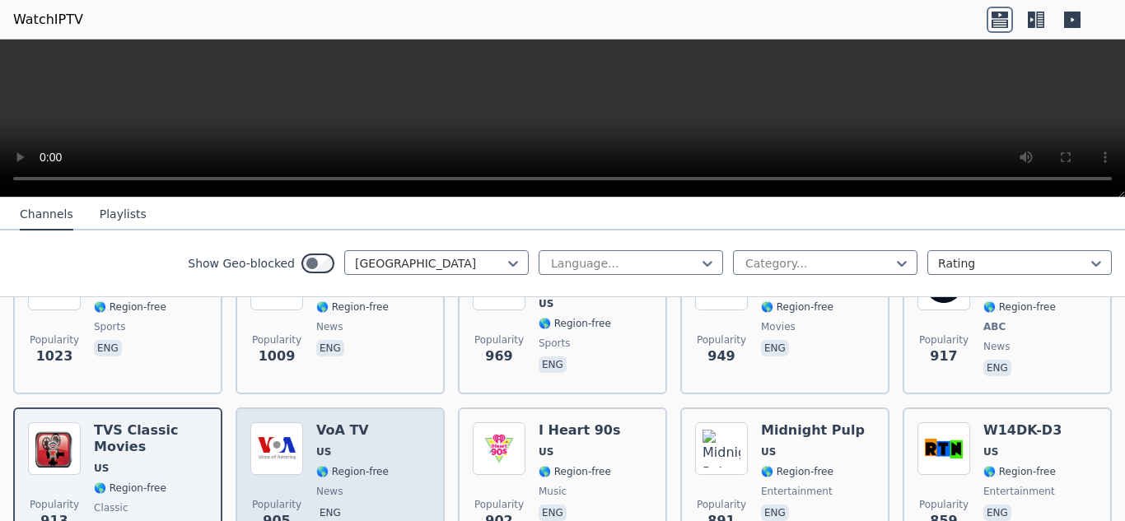
click at [375, 485] on span "news" at bounding box center [352, 491] width 72 height 13
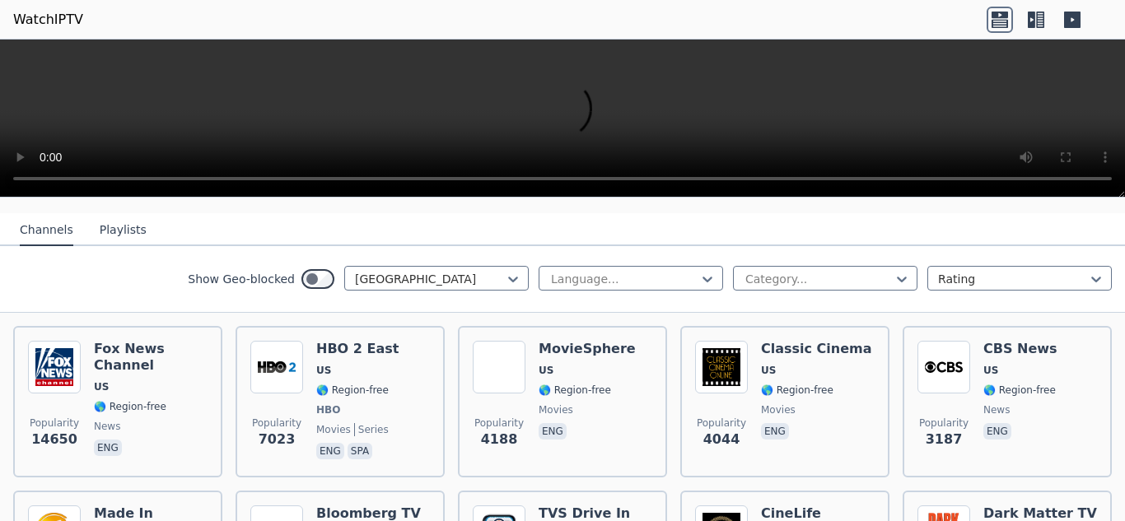
scroll to position [329, 0]
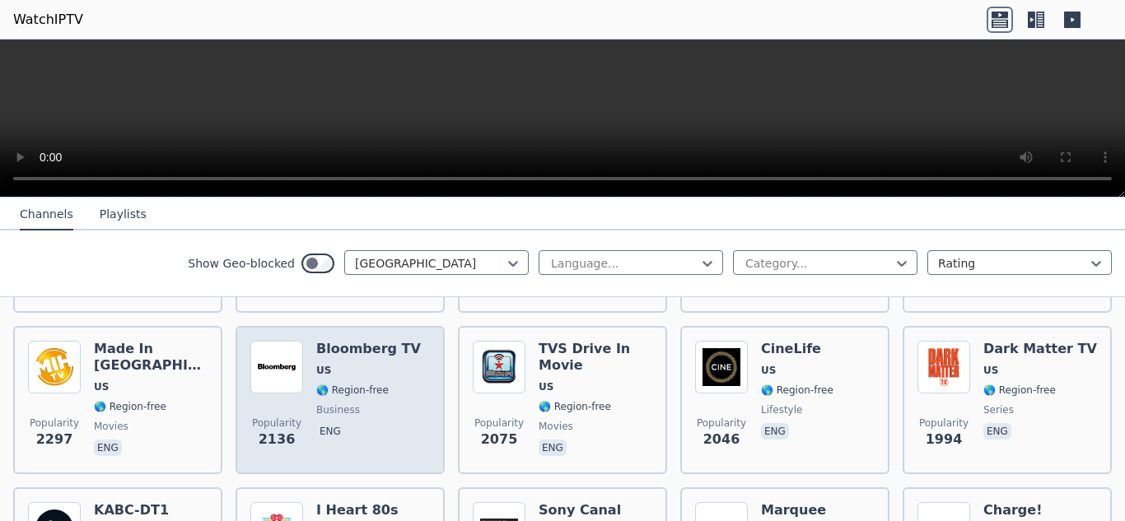
click at [349, 384] on span "🌎 Region-free" at bounding box center [352, 390] width 72 height 13
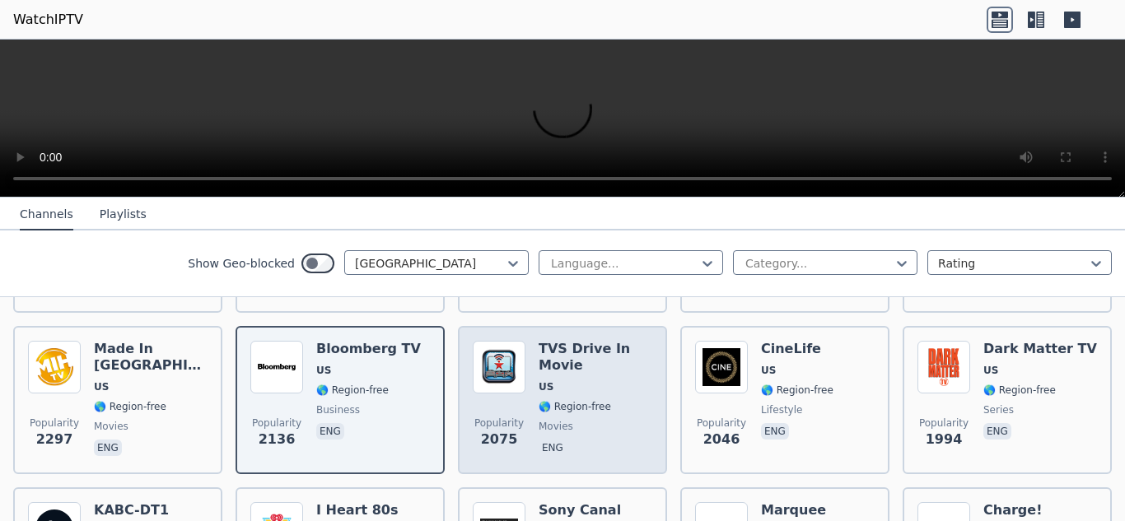
scroll to position [220, 0]
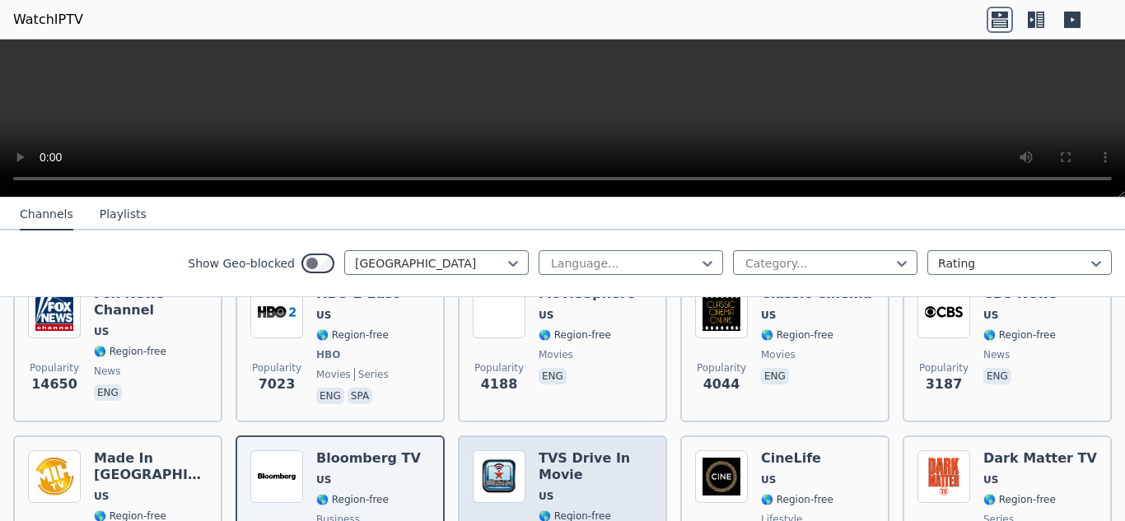
click at [589, 459] on h6 "TVS Drive In Movie" at bounding box center [596, 466] width 114 height 33
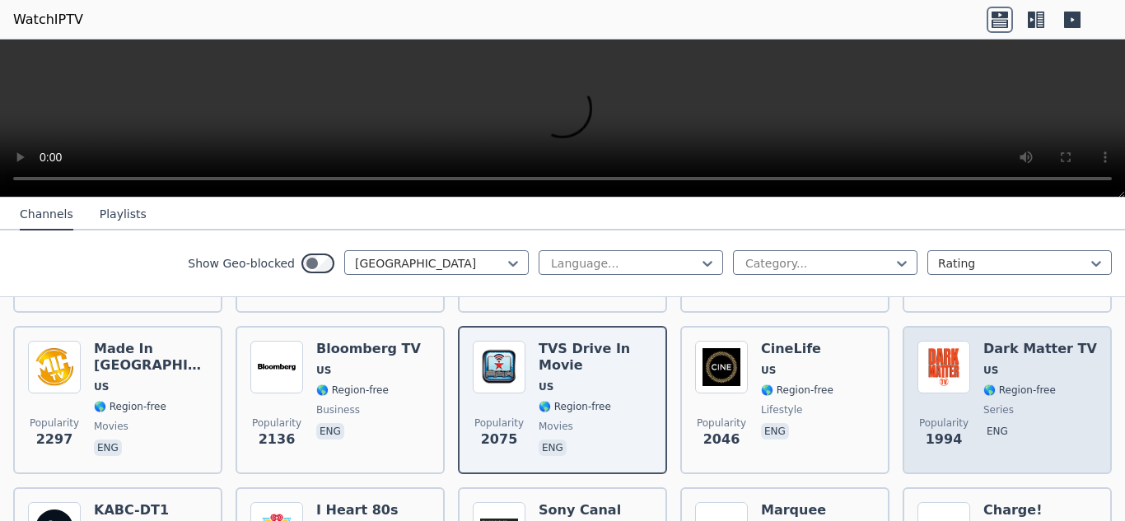
scroll to position [439, 0]
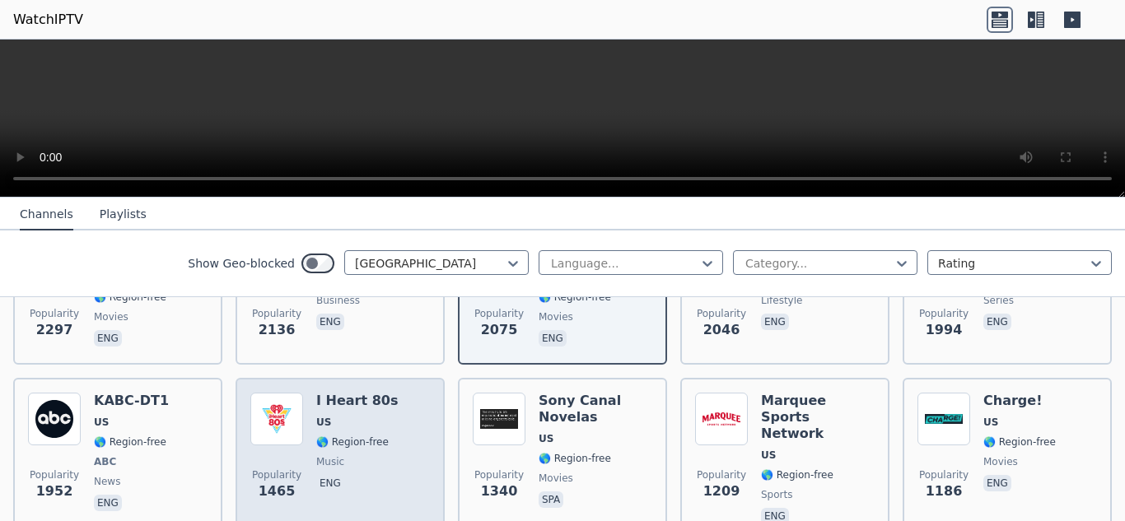
click at [291, 436] on div "Popularity 1465" at bounding box center [276, 460] width 53 height 135
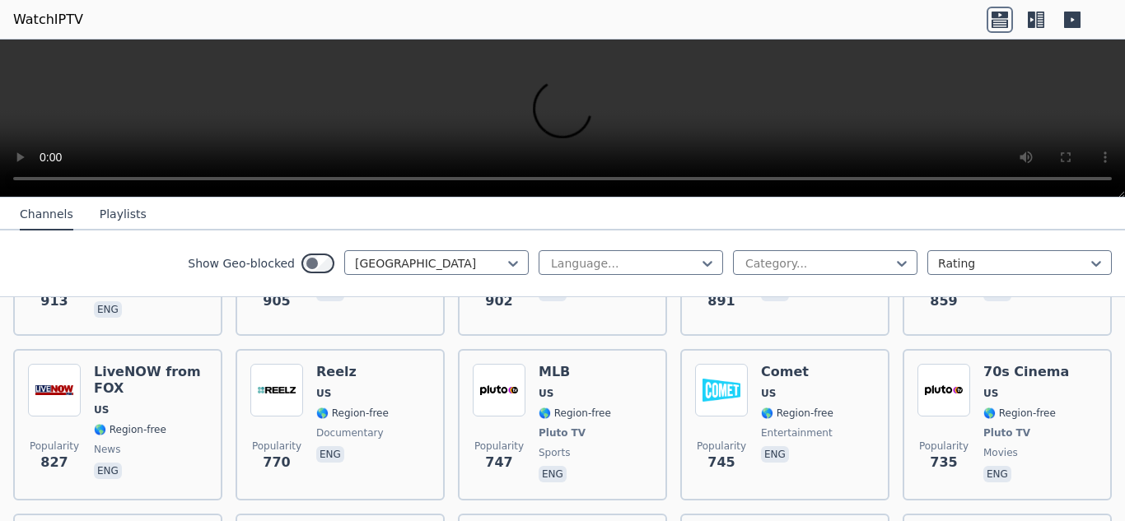
scroll to position [1208, 0]
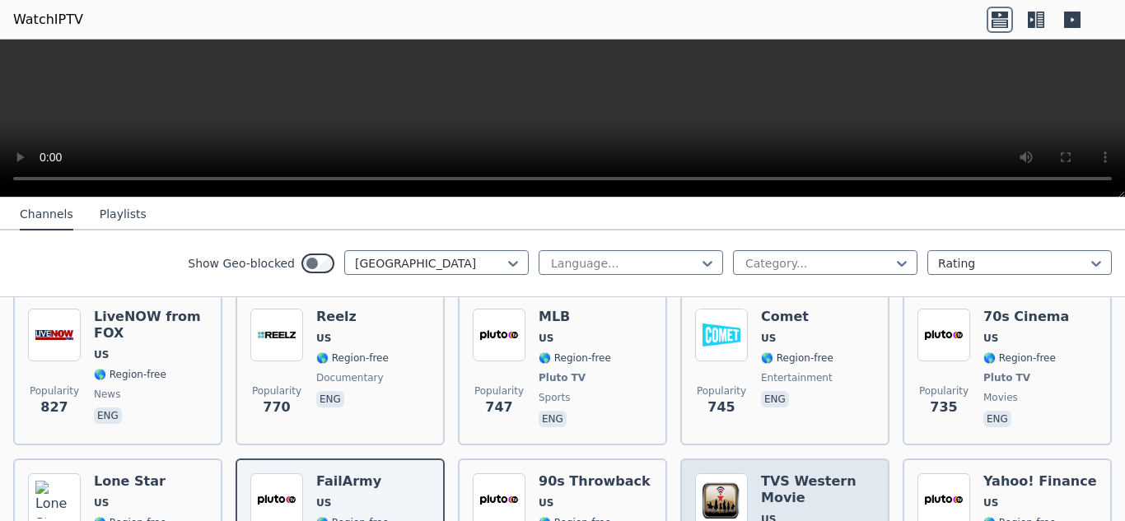
click at [766, 473] on h6 "TVS Western Movie" at bounding box center [818, 489] width 114 height 33
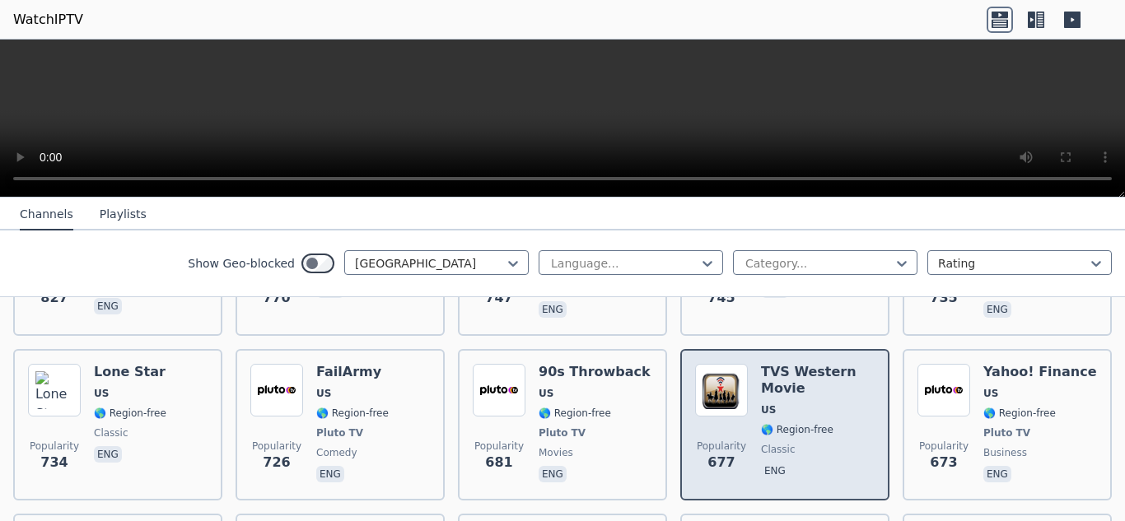
scroll to position [1373, 0]
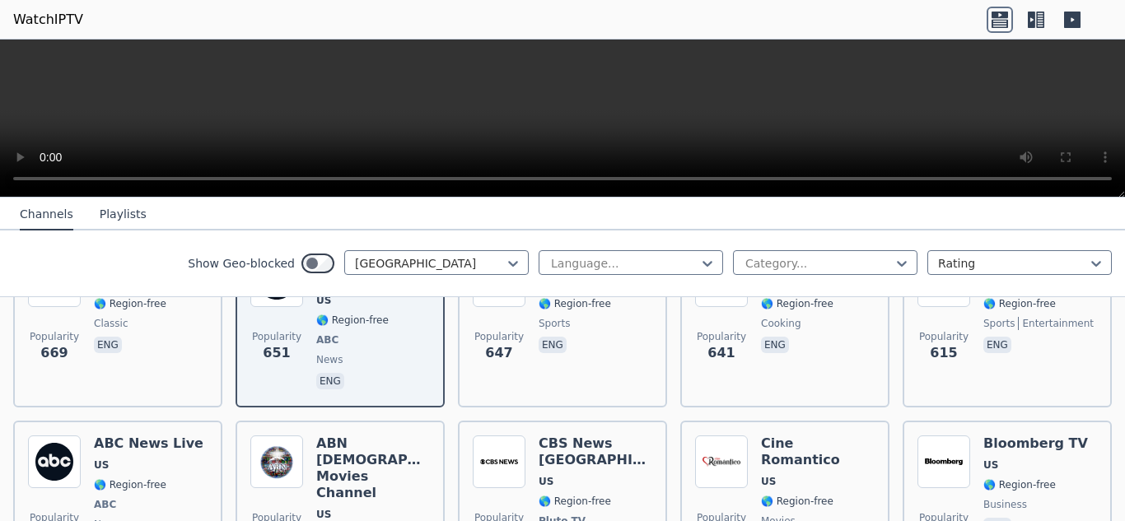
scroll to position [1702, 0]
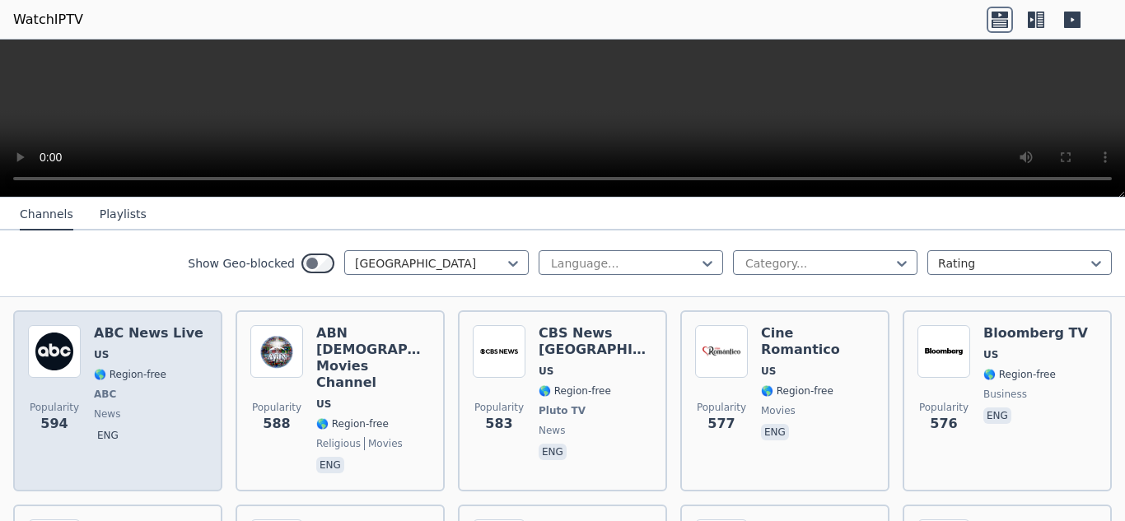
click at [138, 408] on span "news" at bounding box center [149, 414] width 110 height 13
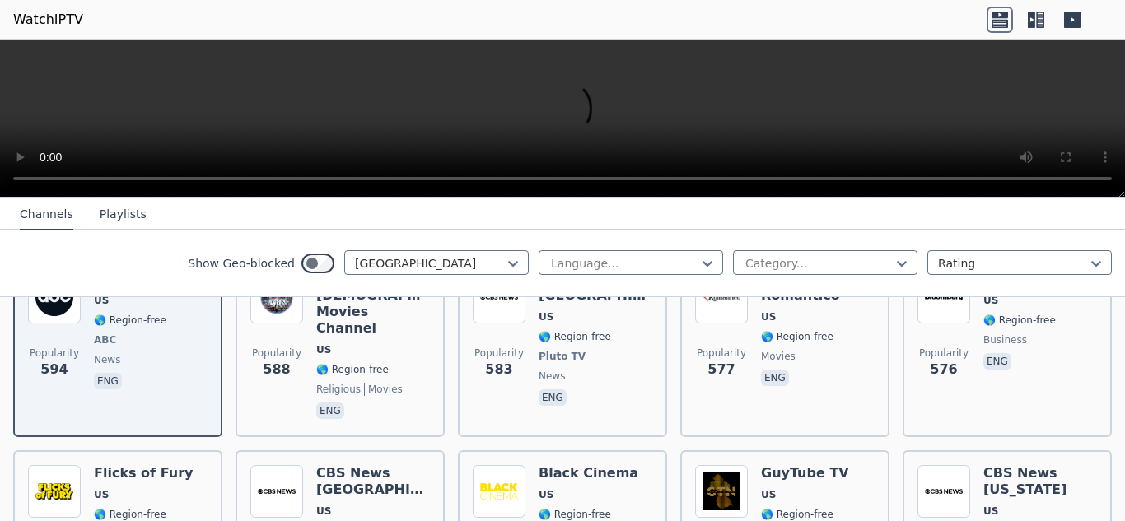
scroll to position [1812, 0]
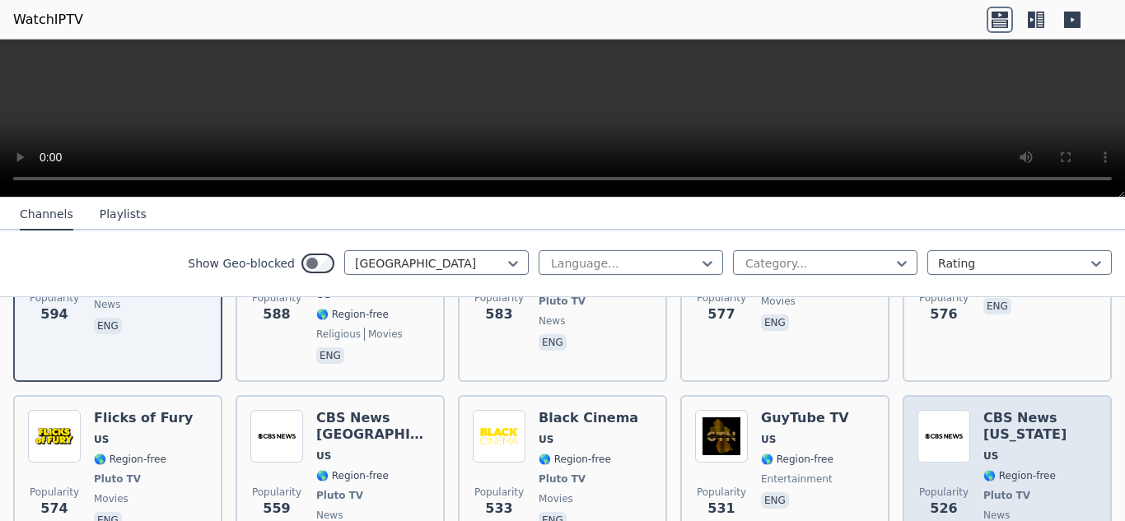
click at [996, 469] on span "🌎 Region-free" at bounding box center [1019, 475] width 72 height 13
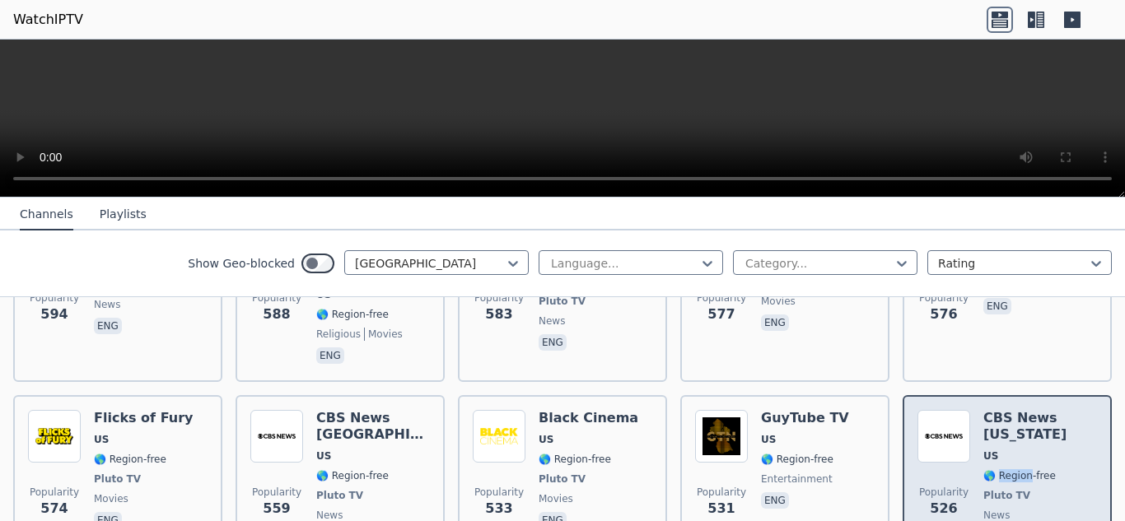
click at [996, 469] on span "🌎 Region-free" at bounding box center [1019, 475] width 72 height 13
click at [1042, 450] on span "US" at bounding box center [1040, 456] width 114 height 13
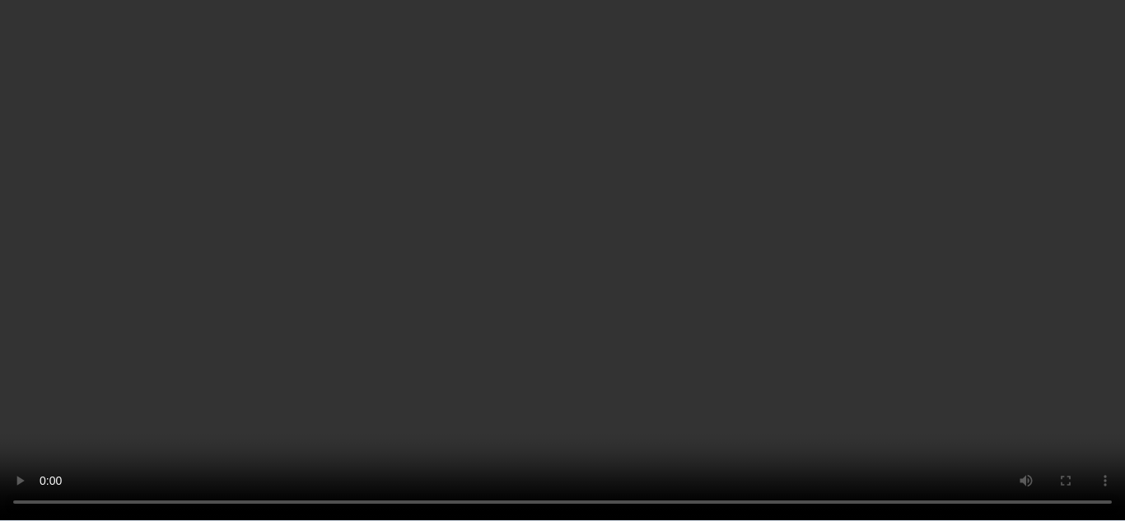
scroll to position [2031, 0]
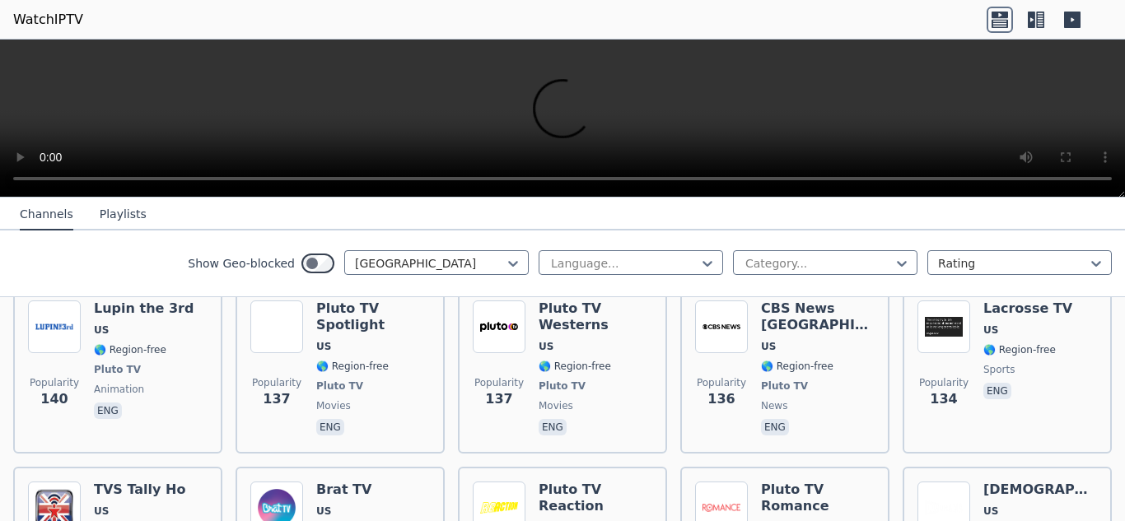
scroll to position [5984, 0]
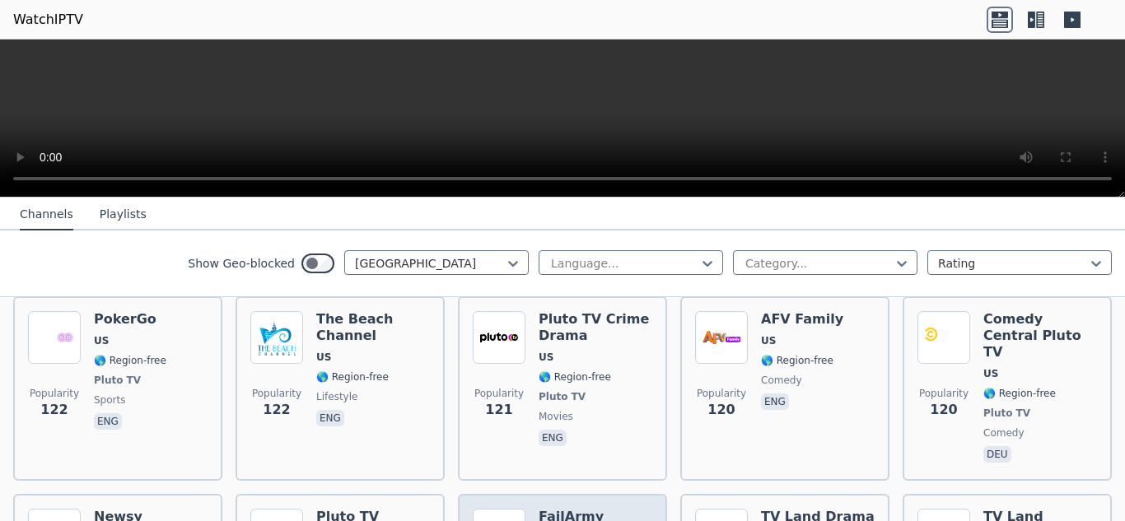
scroll to position [6697, 0]
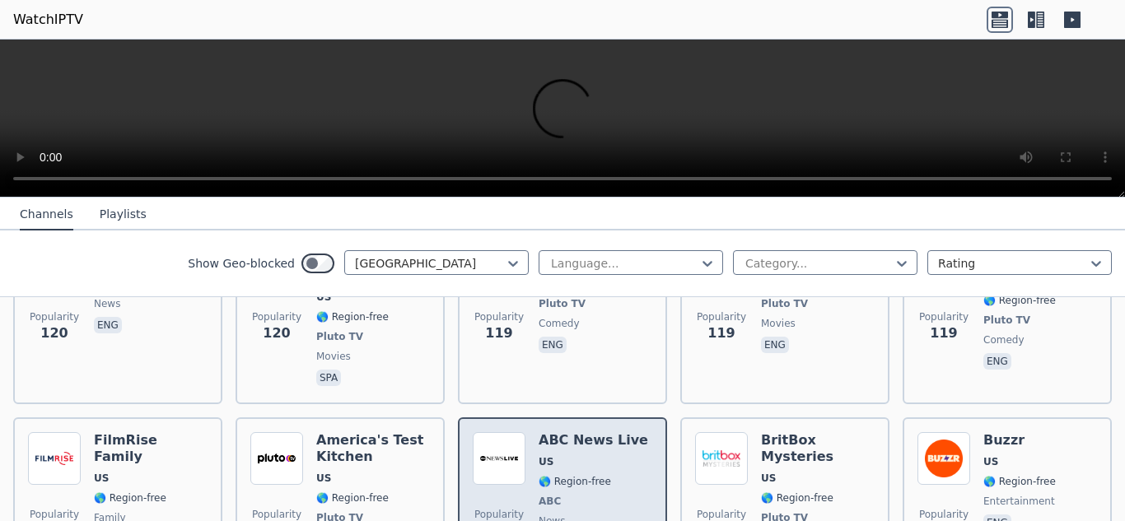
scroll to position [6972, 0]
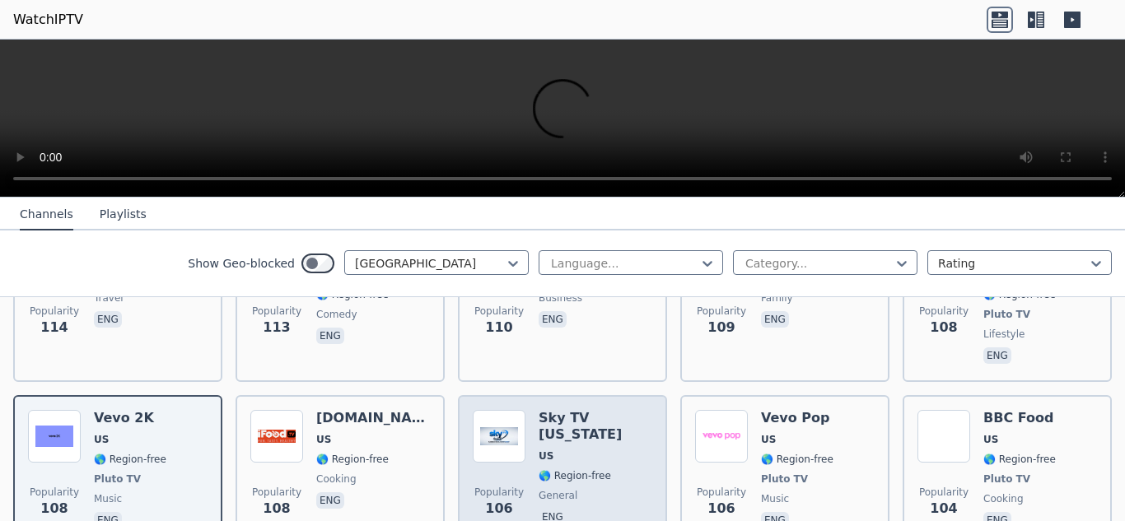
scroll to position [7466, 0]
